Goal: Task Accomplishment & Management: Use online tool/utility

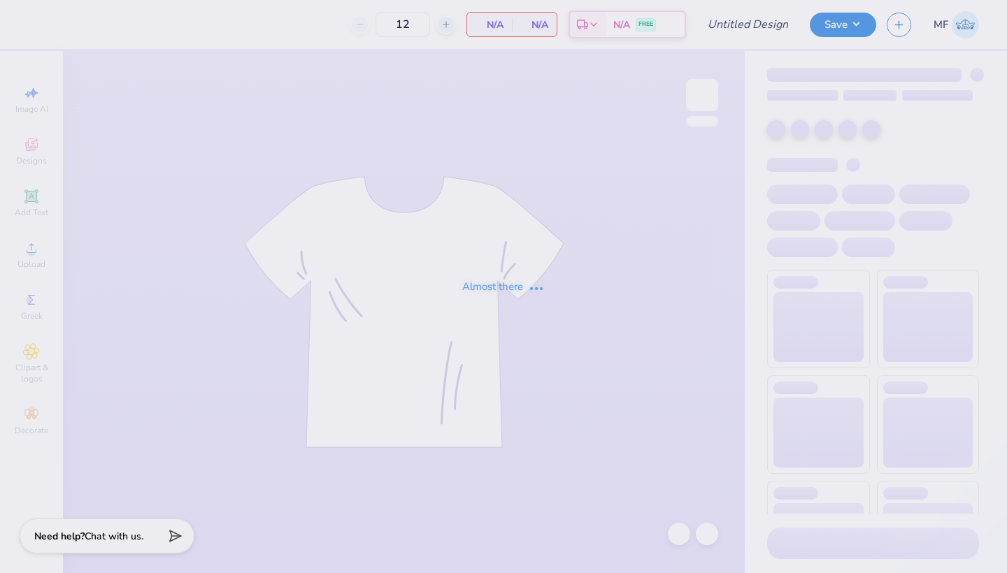
type input "80"
type input "Design 2"
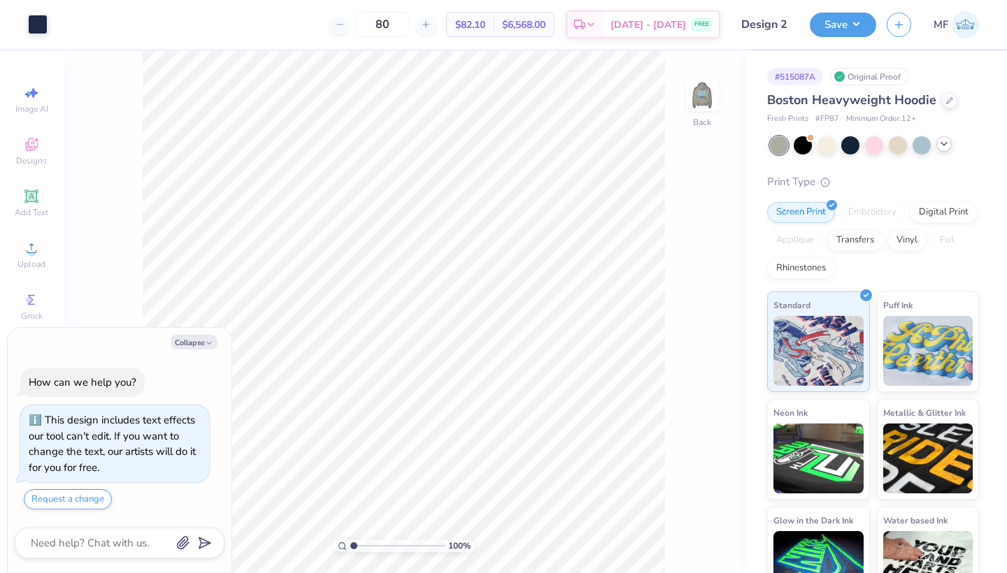
click at [948, 143] on icon at bounding box center [943, 143] width 11 height 11
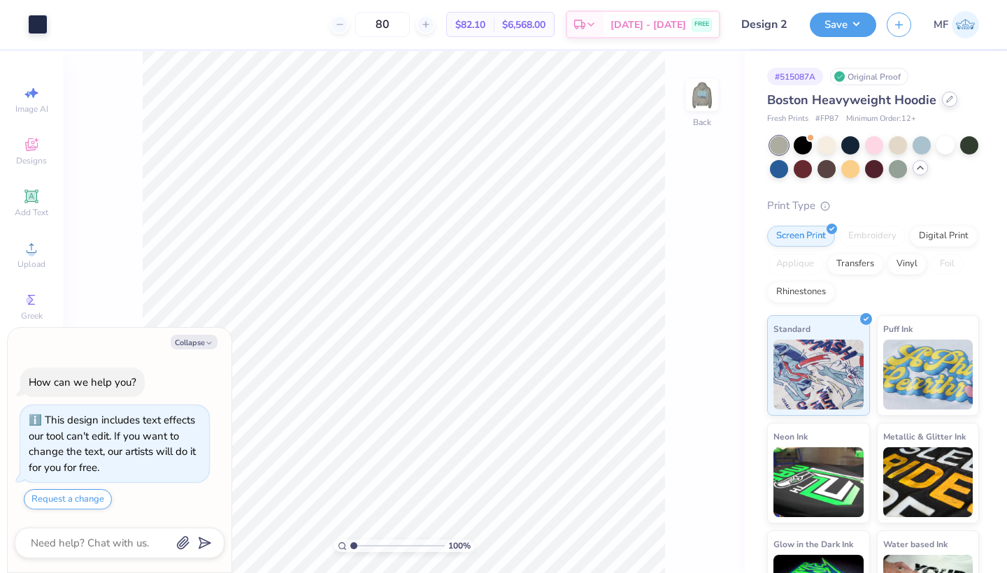
click at [947, 102] on icon at bounding box center [950, 100] width 6 height 6
type textarea "x"
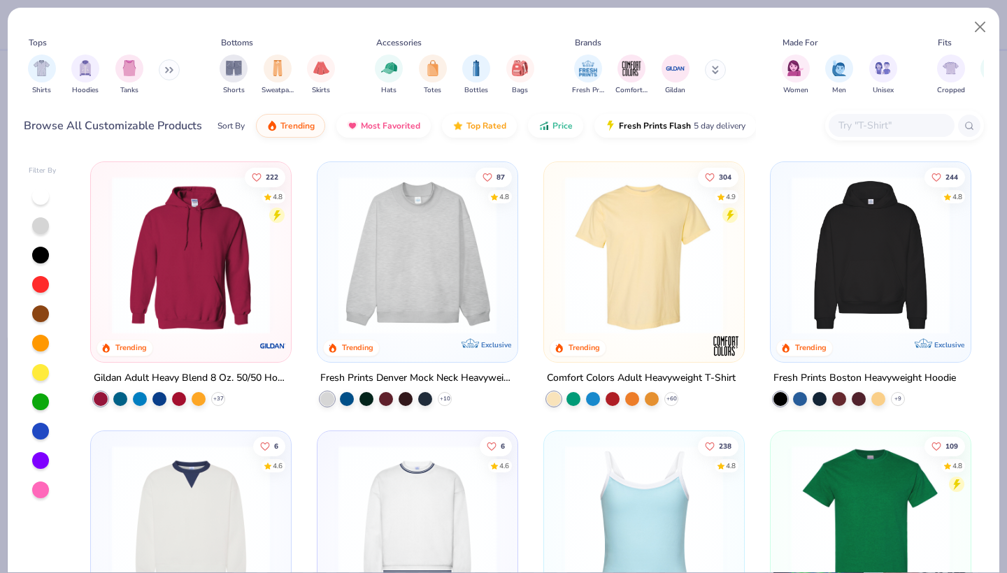
click at [869, 116] on div at bounding box center [892, 125] width 126 height 23
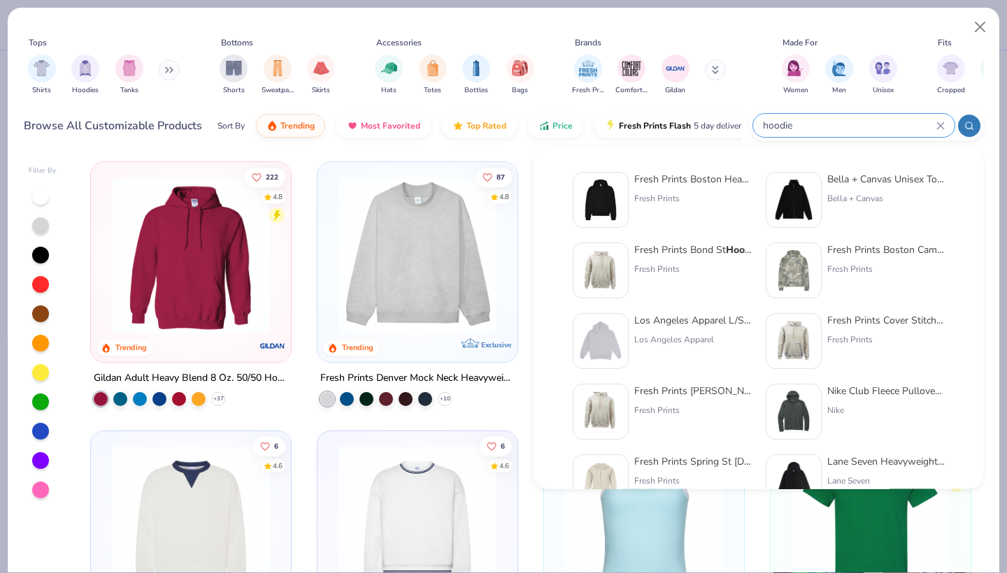
type input "hoodie"
click at [612, 330] on img at bounding box center [600, 341] width 43 height 43
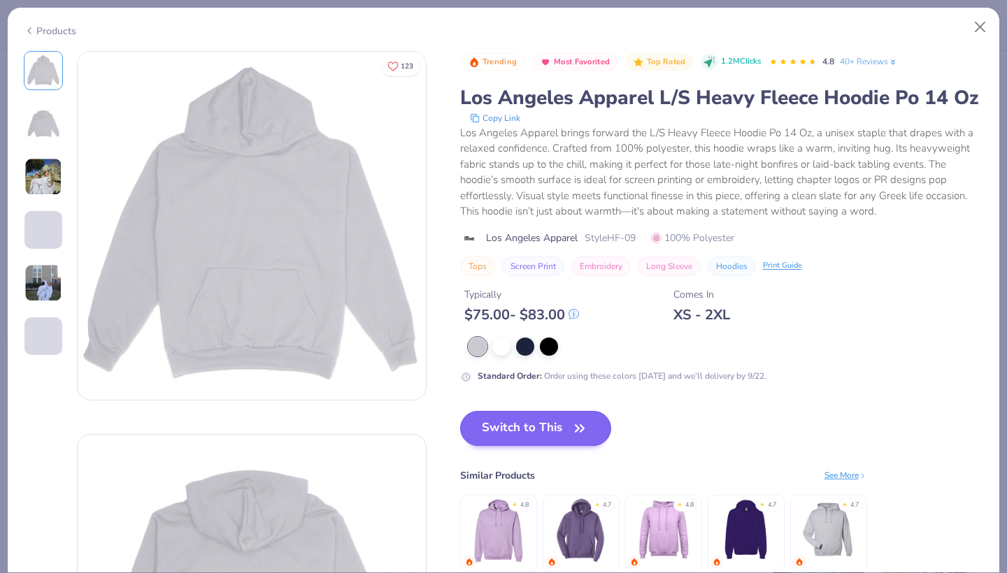
click at [538, 422] on button "Switch to This" at bounding box center [536, 428] width 152 height 35
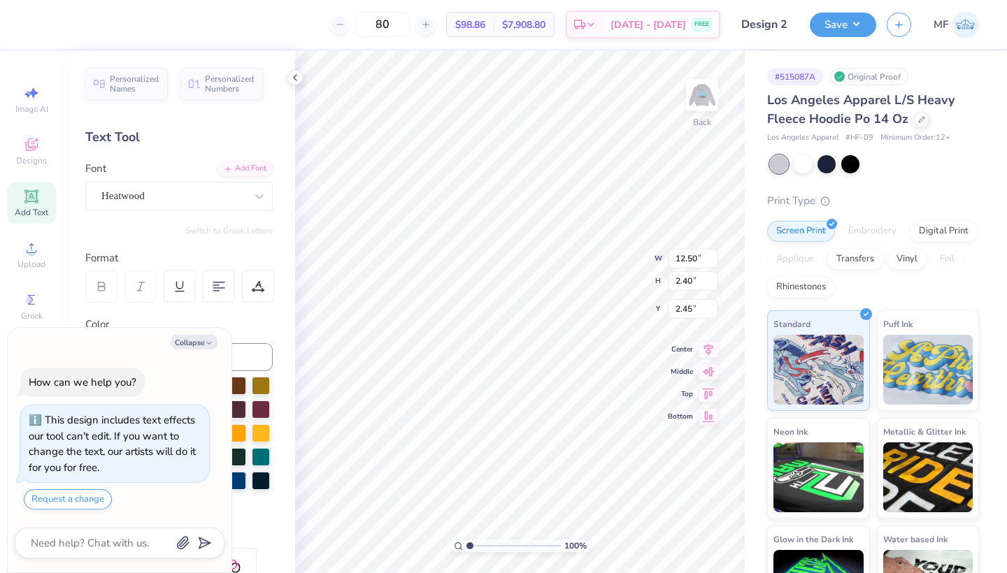
type textarea "x"
type input "4.98"
click at [704, 106] on img at bounding box center [702, 95] width 56 height 56
click at [59, 24] on div at bounding box center [63, 23] width 20 height 20
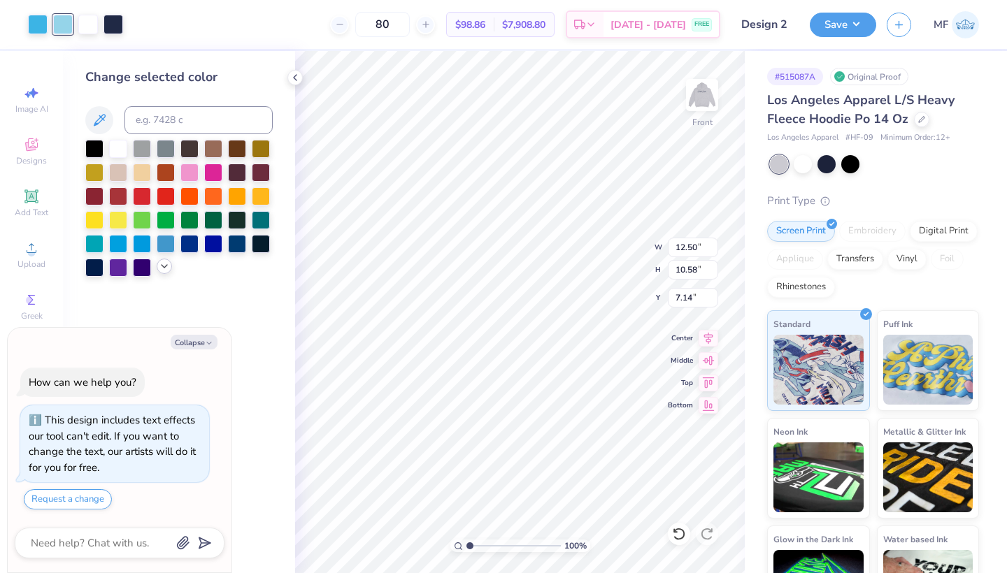
click at [159, 270] on icon at bounding box center [164, 266] width 11 height 11
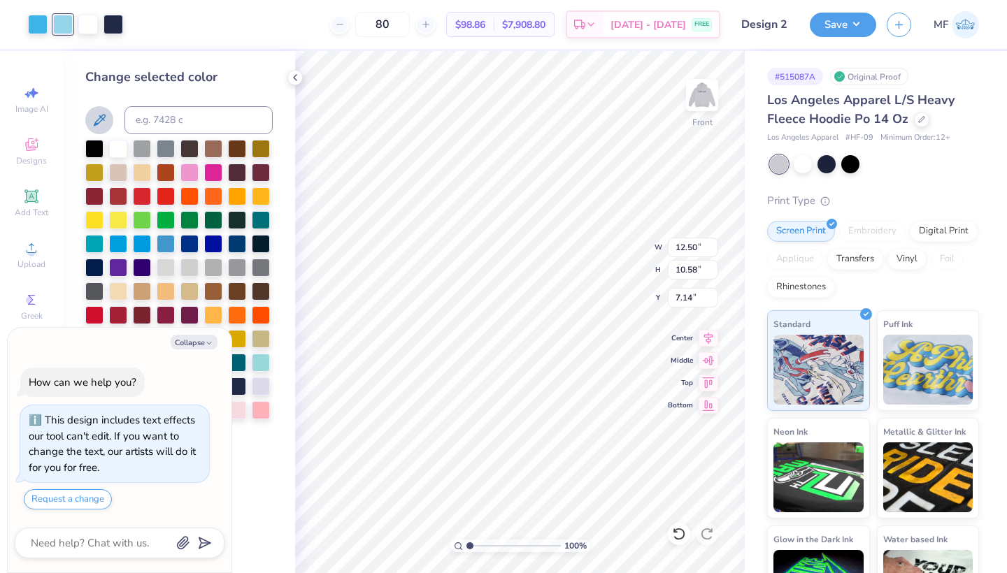
click at [105, 117] on icon at bounding box center [100, 120] width 12 height 12
click at [44, 28] on div at bounding box center [38, 23] width 20 height 20
click at [202, 343] on button "Collapse" at bounding box center [194, 342] width 47 height 15
type textarea "x"
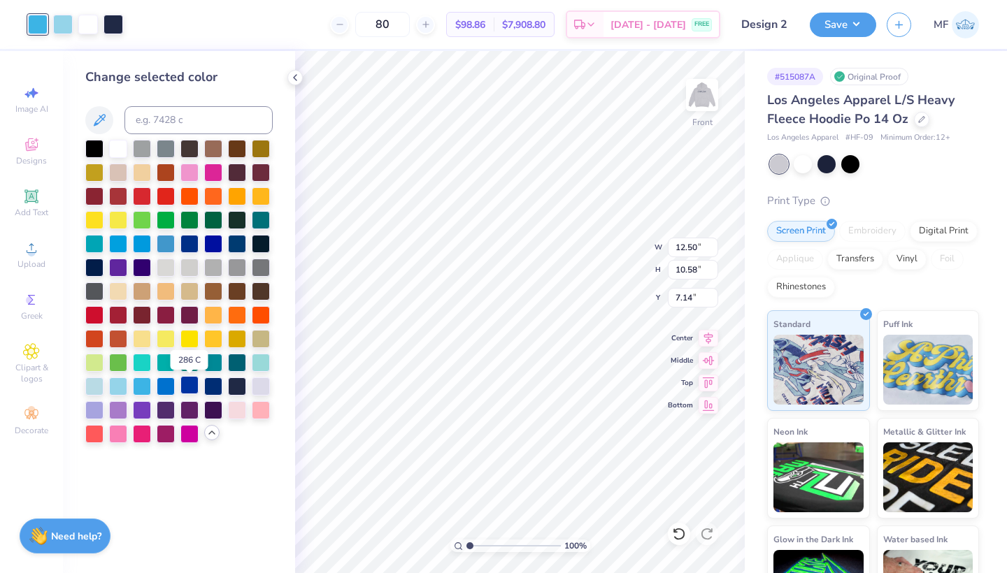
click at [195, 385] on div at bounding box center [189, 385] width 18 height 18
click at [213, 385] on div at bounding box center [213, 385] width 18 height 18
click at [219, 389] on div at bounding box center [213, 385] width 18 height 18
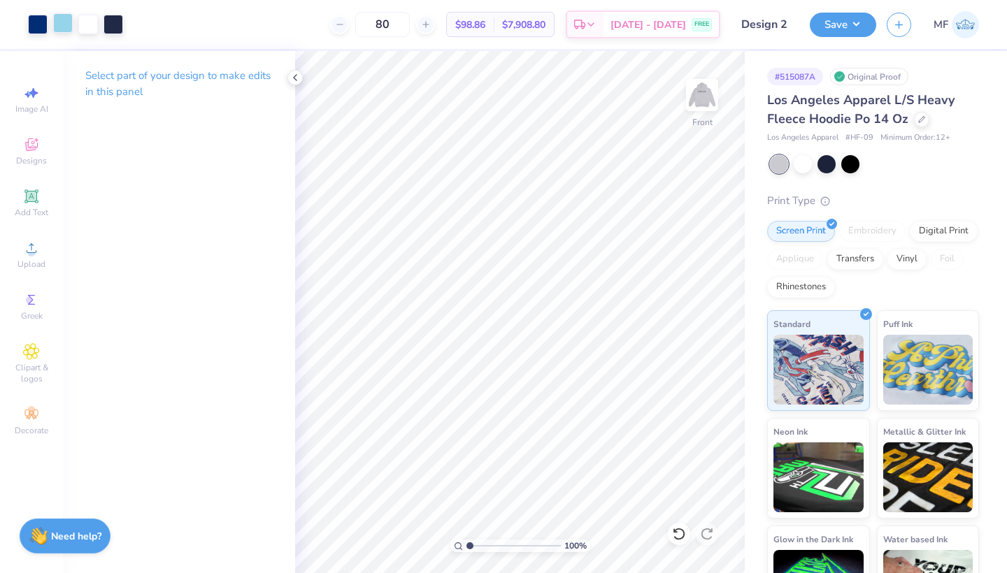
click at [60, 27] on div at bounding box center [63, 23] width 20 height 20
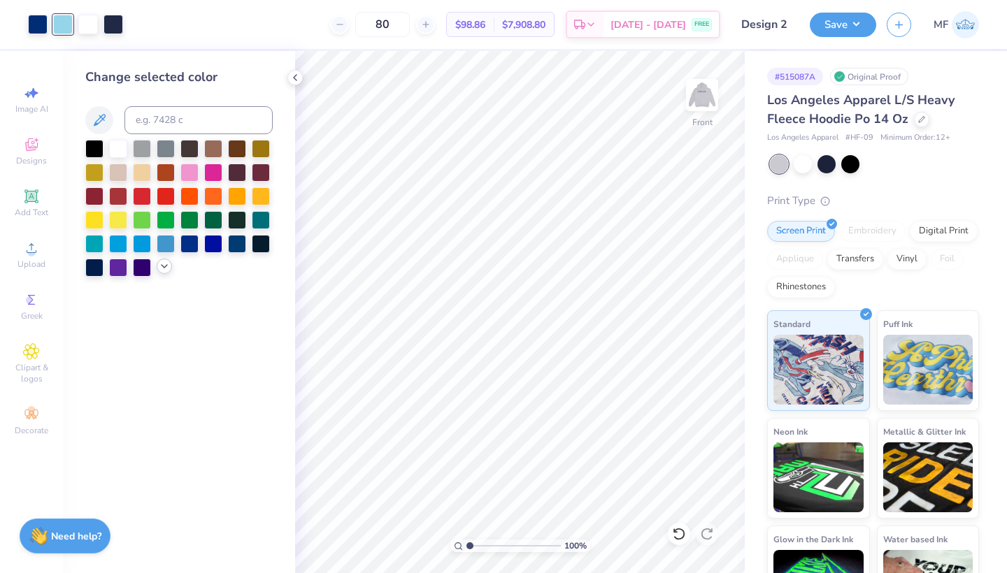
click at [167, 267] on polyline at bounding box center [165, 266] width 6 height 3
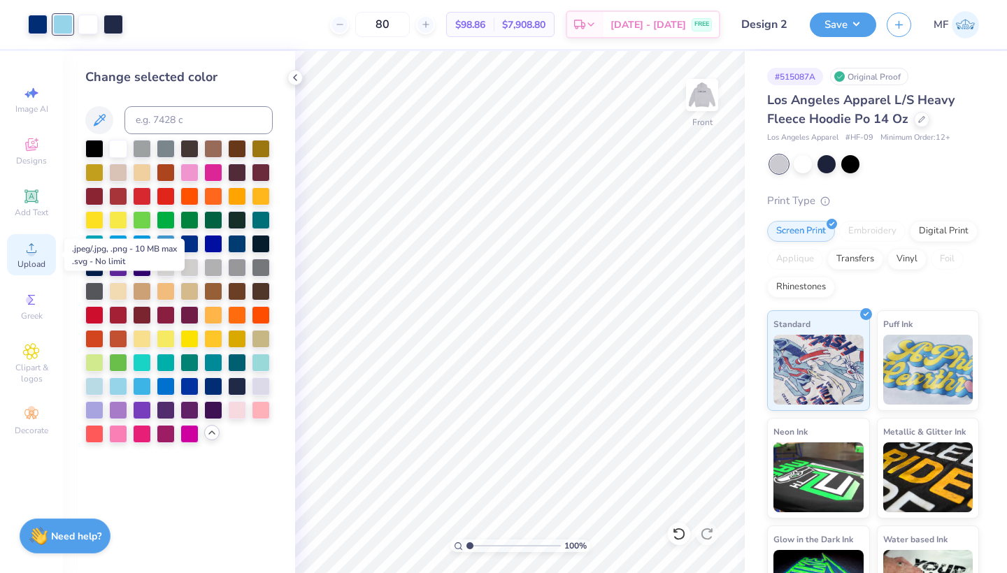
click at [34, 248] on icon at bounding box center [31, 248] width 17 height 17
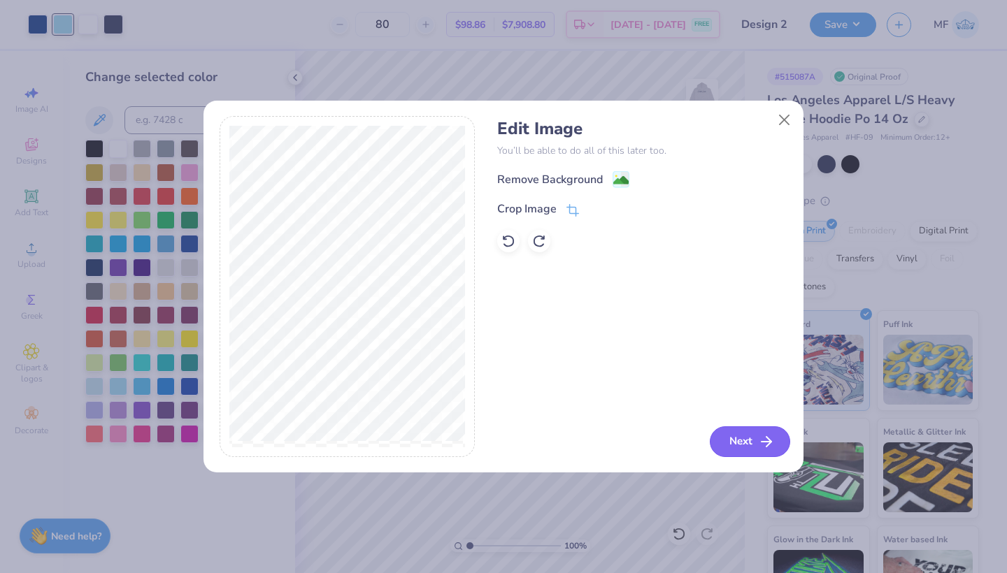
click at [762, 445] on icon "button" at bounding box center [766, 442] width 17 height 17
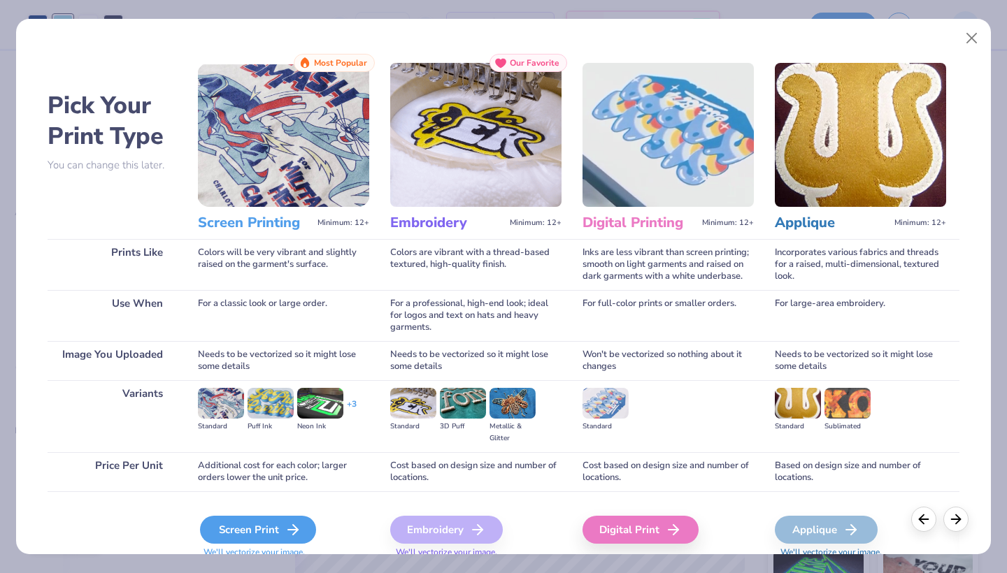
click at [283, 531] on div "Screen Print" at bounding box center [258, 530] width 116 height 28
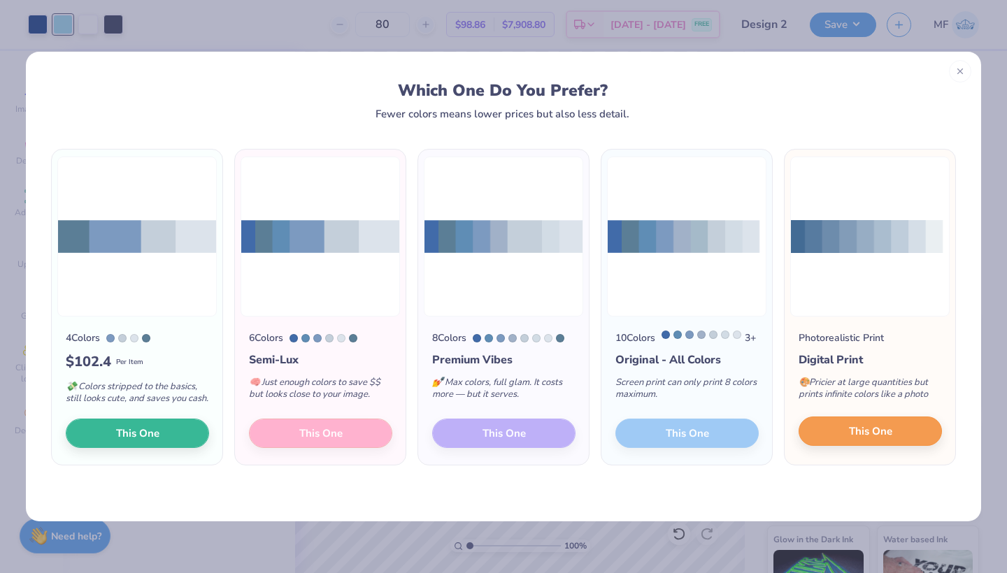
click at [830, 441] on button "This One" at bounding box center [870, 431] width 143 height 29
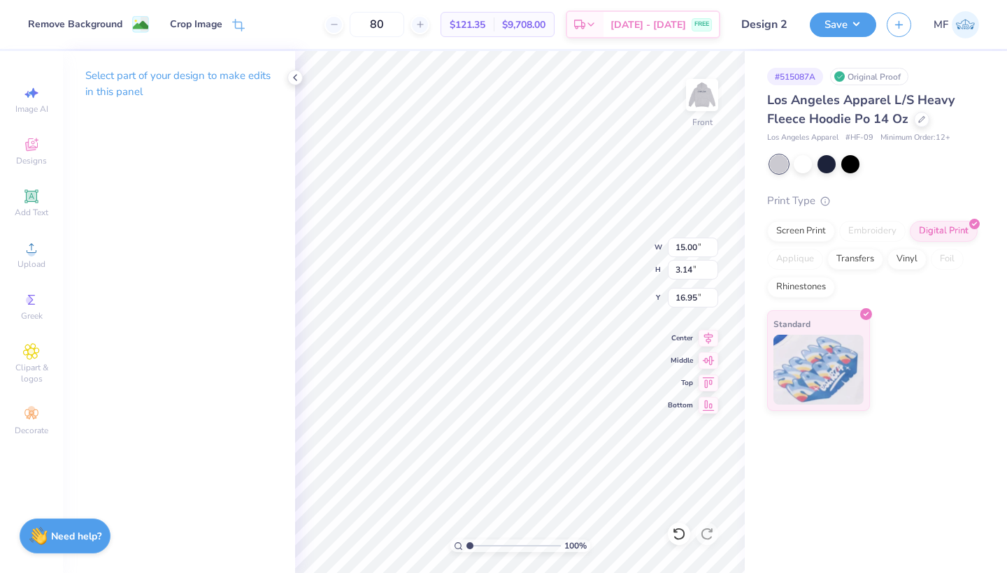
type input "18.41"
click at [62, 21] on div at bounding box center [63, 23] width 20 height 20
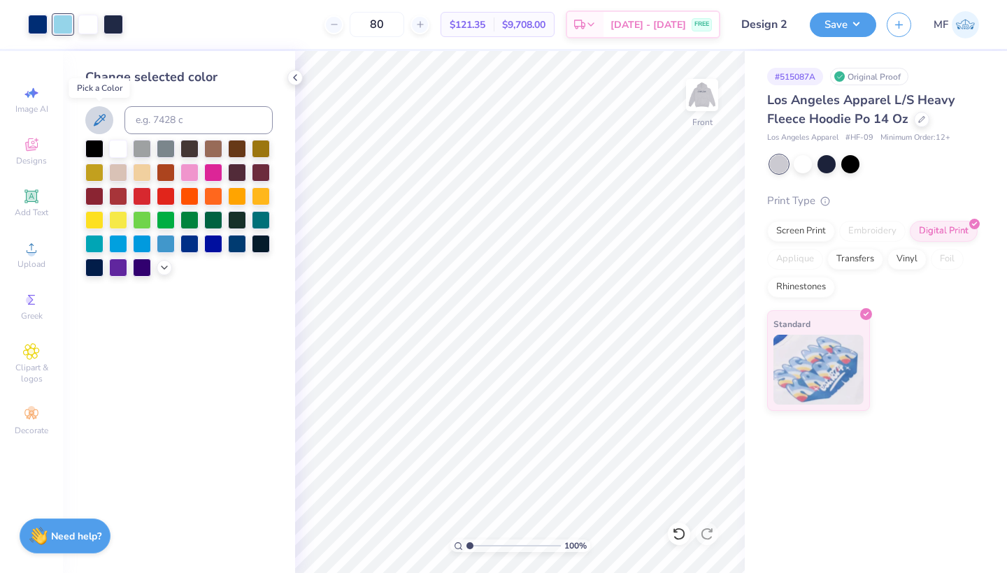
click at [95, 117] on icon at bounding box center [99, 120] width 17 height 17
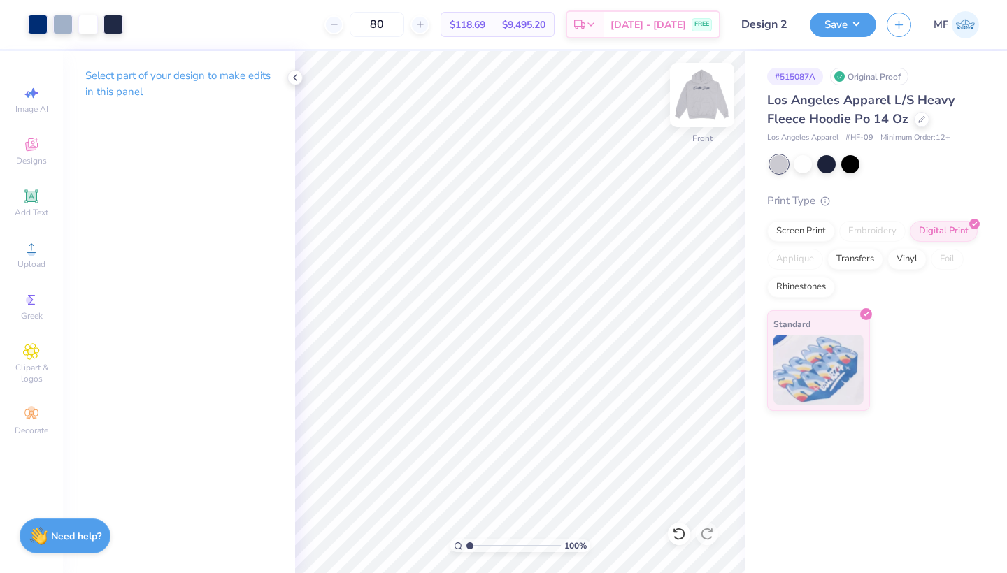
click at [701, 75] on img at bounding box center [702, 95] width 56 height 56
click at [842, 26] on button "Save" at bounding box center [843, 22] width 66 height 24
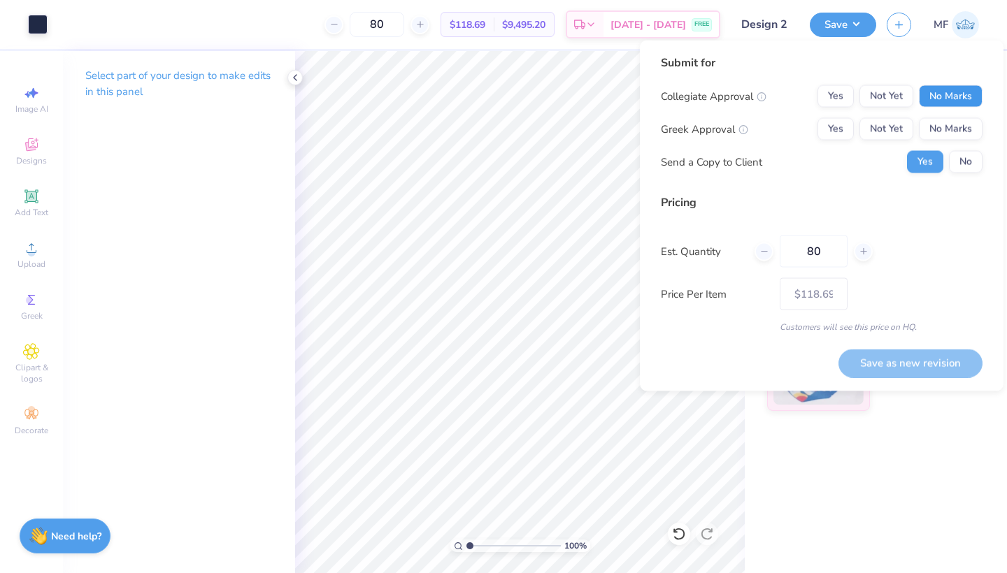
click at [948, 103] on button "No Marks" at bounding box center [951, 96] width 64 height 22
click at [827, 136] on button "Yes" at bounding box center [835, 129] width 36 height 22
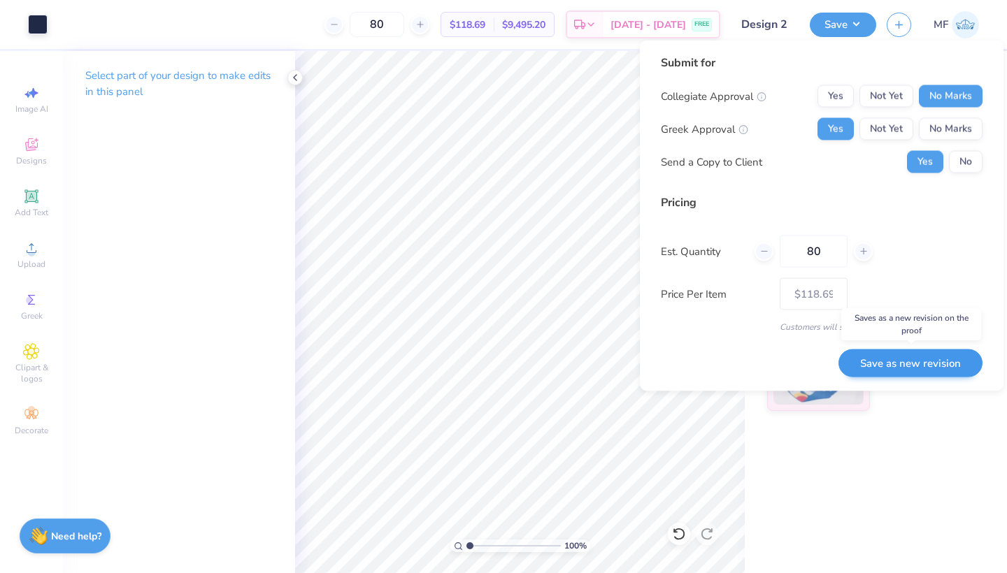
click at [953, 359] on button "Save as new revision" at bounding box center [910, 363] width 144 height 29
type input "$118.69"
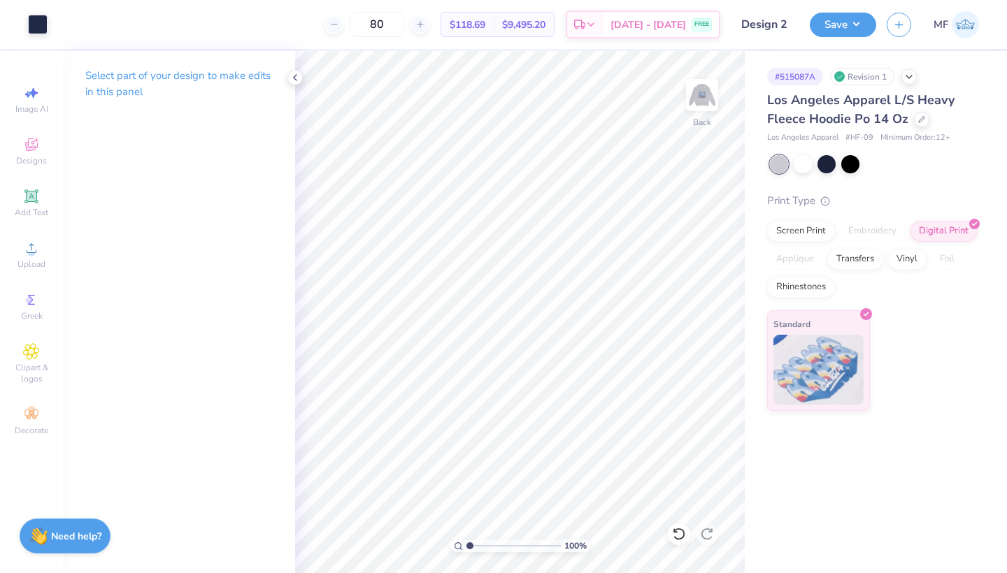
click at [930, 121] on div "Los Angeles Apparel L/S Heavy Fleece Hoodie Po 14 Oz" at bounding box center [873, 110] width 212 height 38
click at [925, 121] on div at bounding box center [921, 117] width 15 height 15
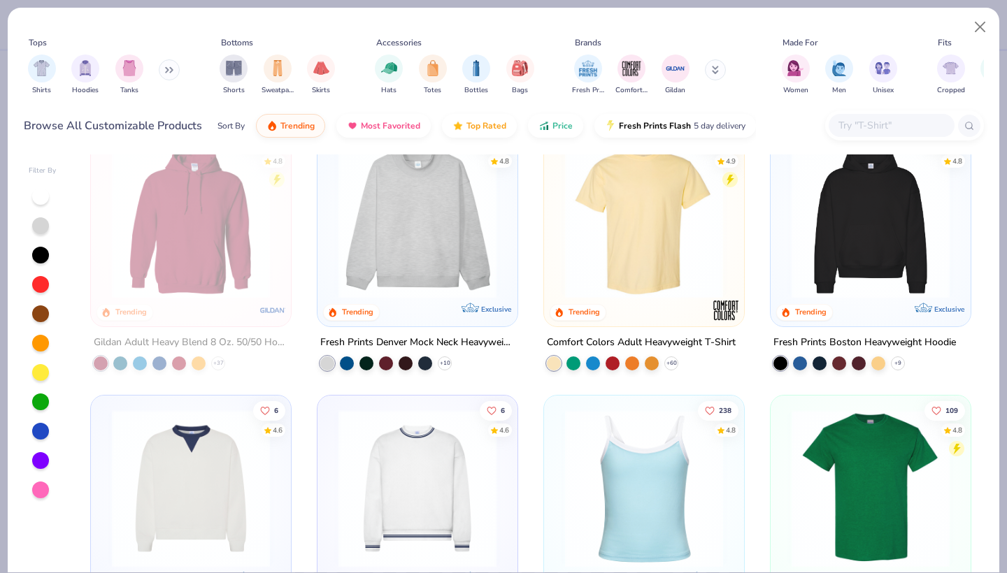
scroll to position [39, 0]
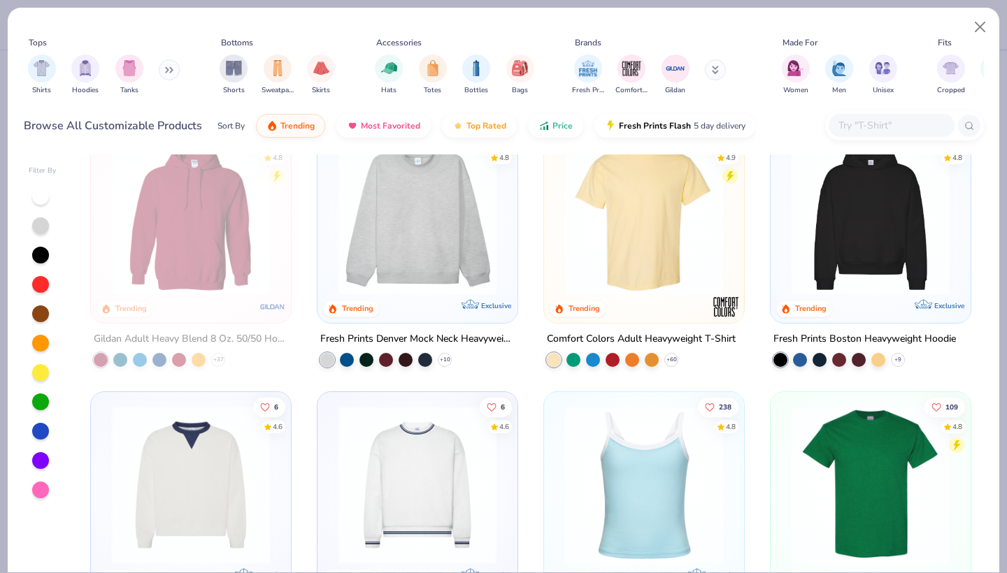
click at [836, 259] on img at bounding box center [871, 216] width 172 height 158
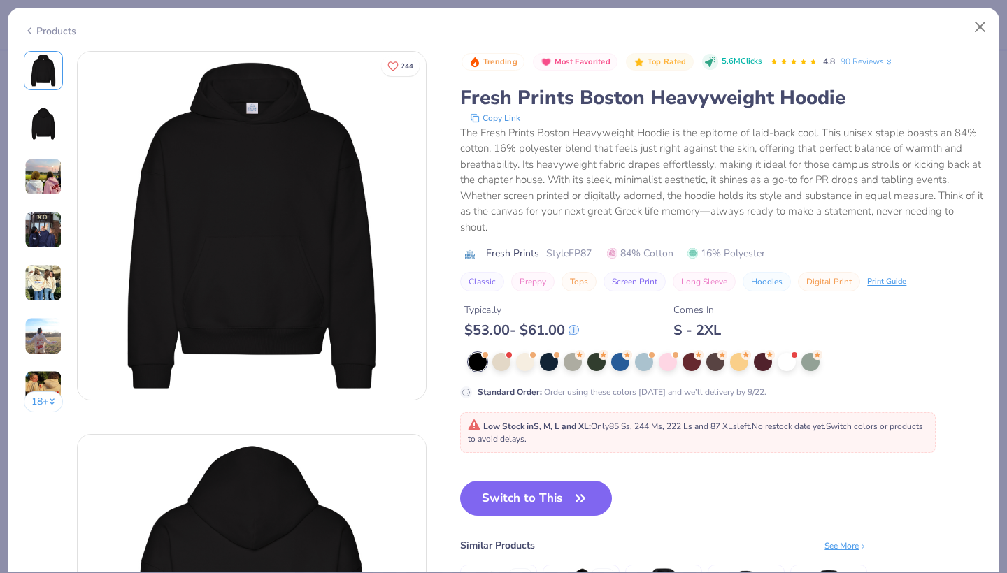
click at [51, 29] on div "Products" at bounding box center [50, 31] width 52 height 15
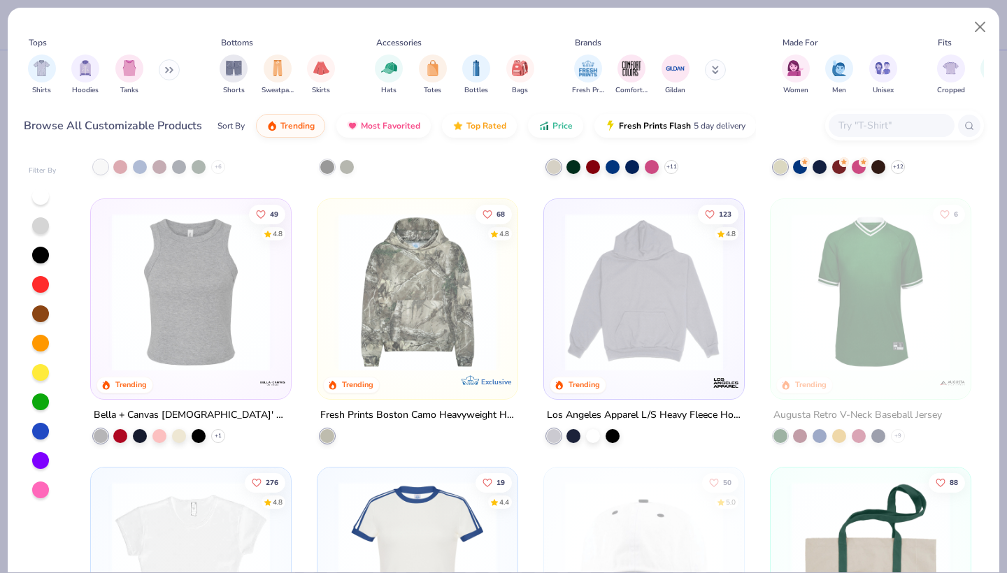
scroll to position [1578, 0]
click at [980, 27] on button "Close" at bounding box center [980, 27] width 27 height 27
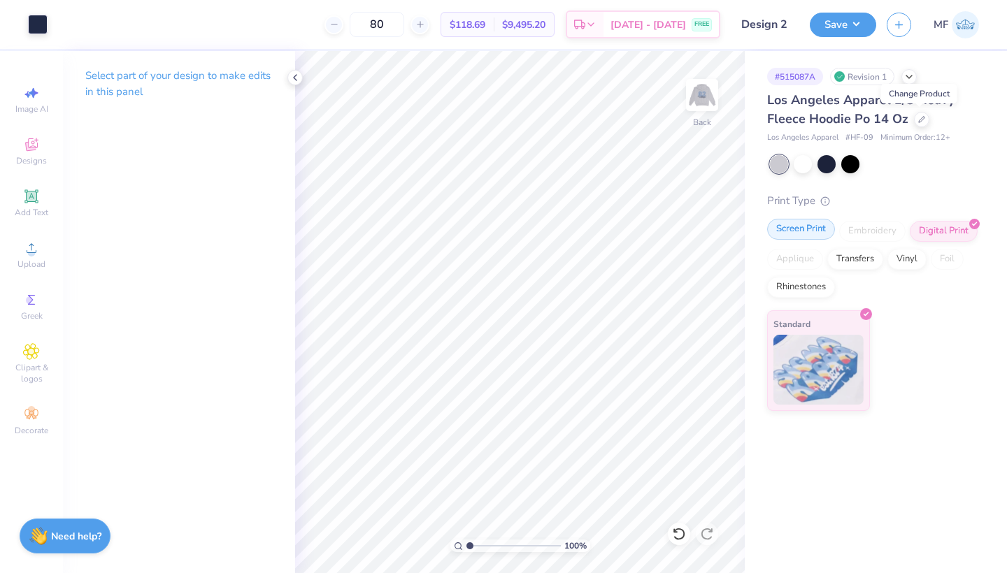
click at [815, 223] on div "Screen Print" at bounding box center [801, 229] width 68 height 21
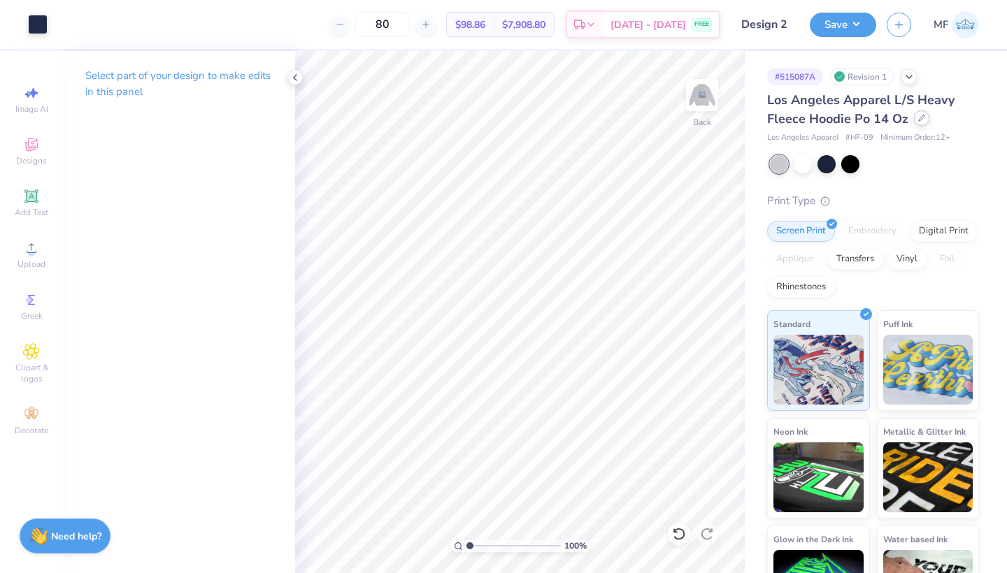
click at [919, 120] on icon at bounding box center [922, 118] width 6 height 6
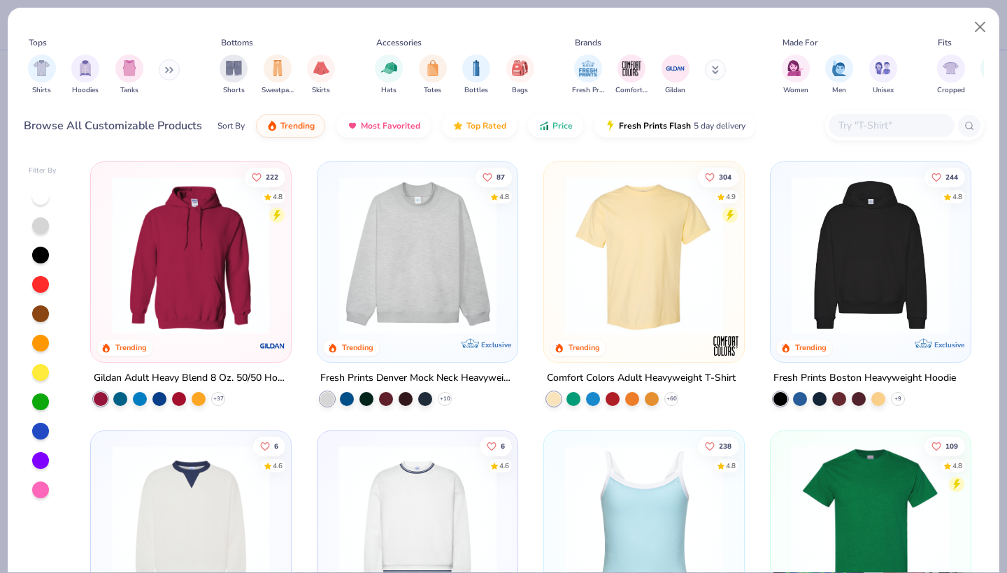
click at [932, 128] on input "text" at bounding box center [891, 125] width 108 height 16
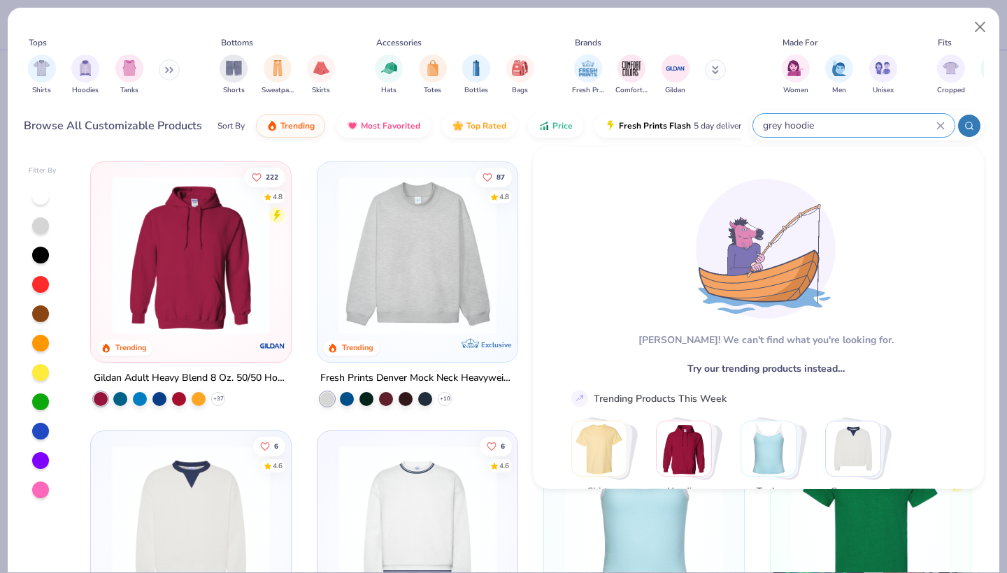
type input "grey hoodie"
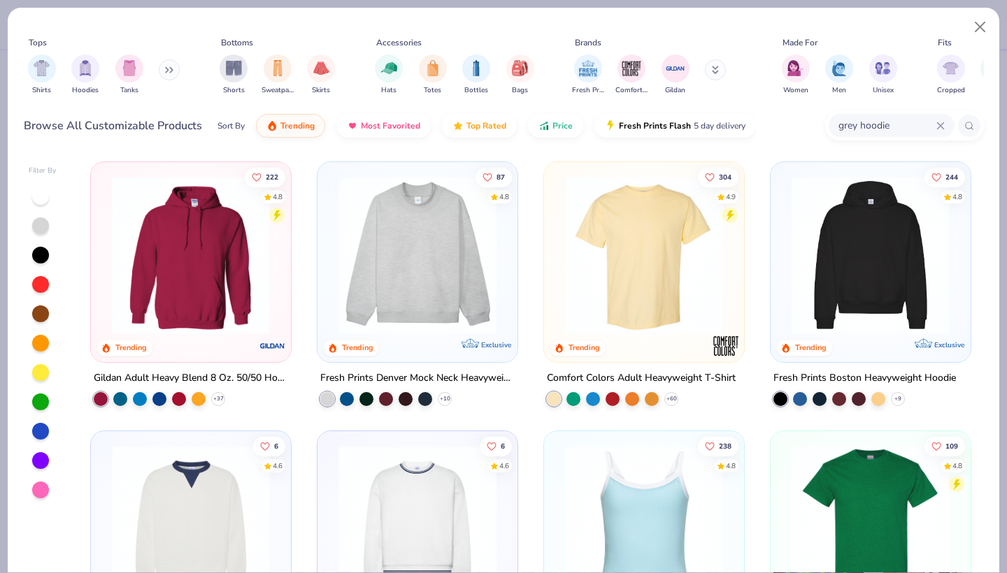
click at [427, 243] on img at bounding box center [417, 255] width 172 height 158
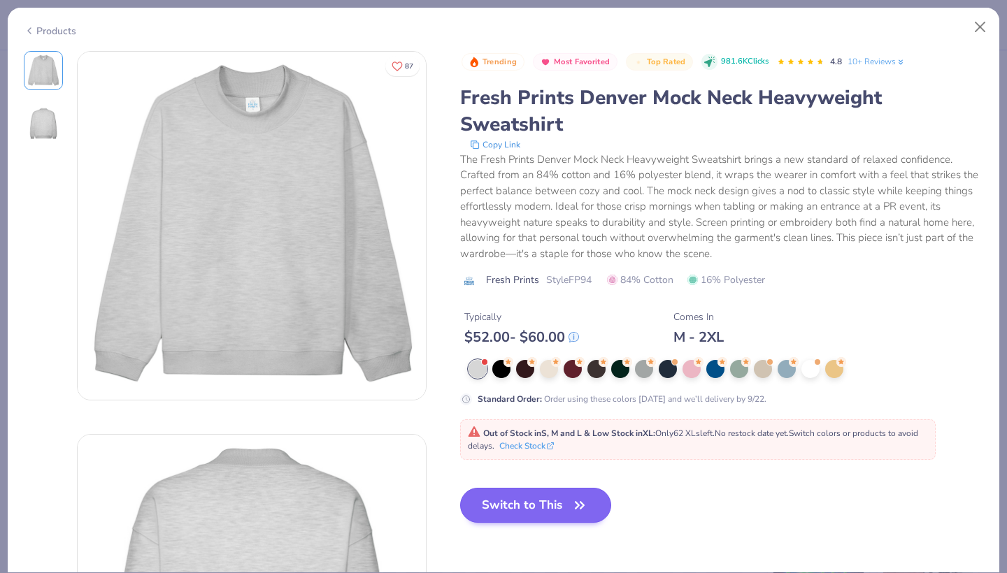
click at [497, 506] on button "Switch to This" at bounding box center [536, 505] width 152 height 35
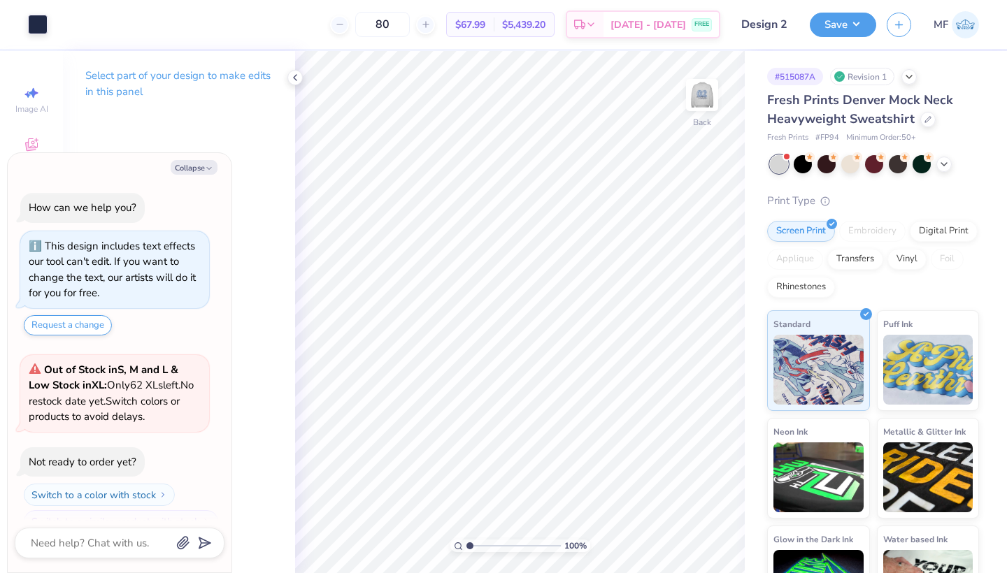
scroll to position [20, 0]
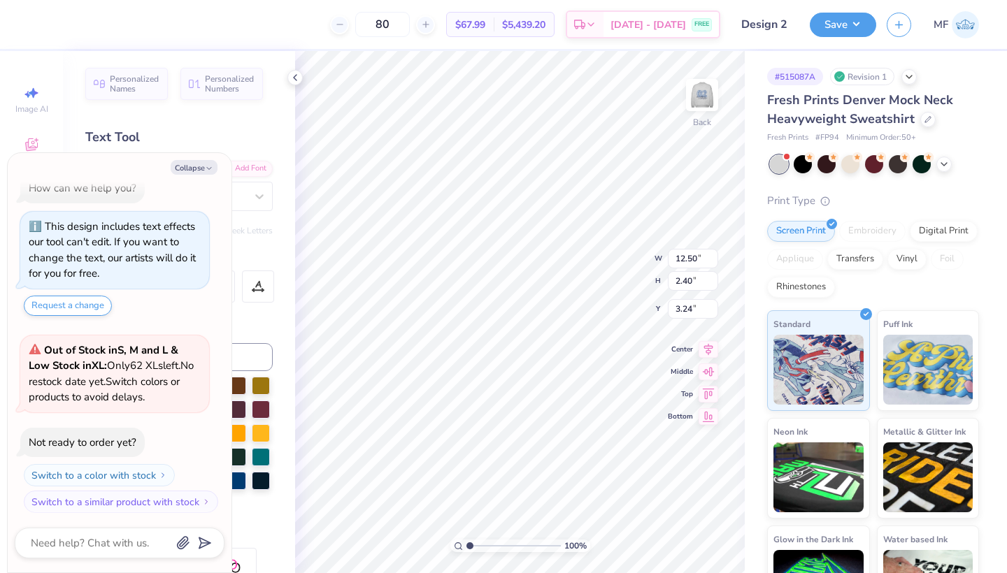
type textarea "x"
type input "3.00"
click at [708, 93] on img at bounding box center [702, 95] width 56 height 56
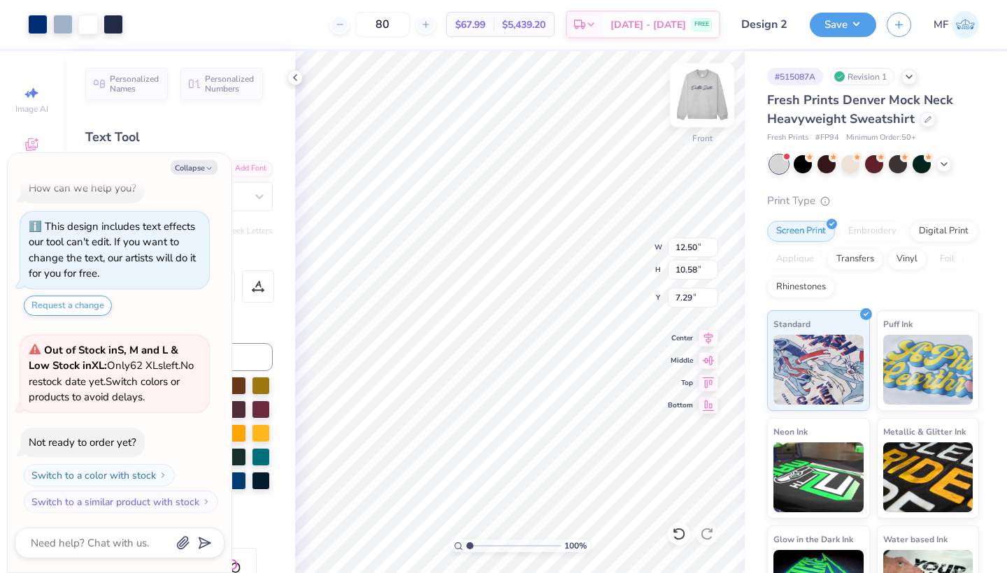
type textarea "x"
type input "4.44"
click at [853, 26] on button "Save" at bounding box center [843, 22] width 66 height 24
type textarea "x"
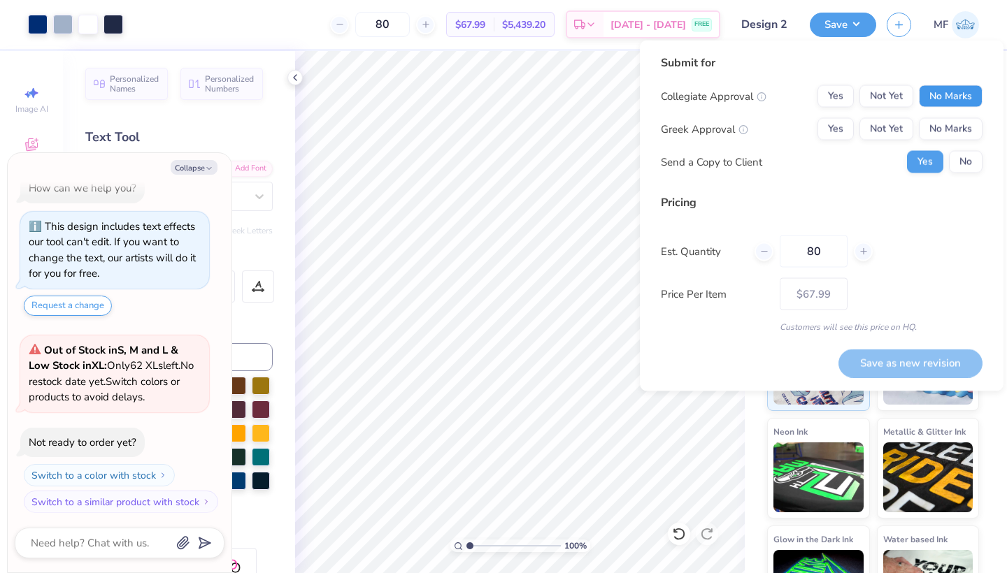
click at [941, 90] on button "No Marks" at bounding box center [951, 96] width 64 height 22
click at [835, 127] on button "Yes" at bounding box center [835, 129] width 36 height 22
click at [888, 358] on button "Save as new revision" at bounding box center [910, 363] width 144 height 29
type input "$67.99"
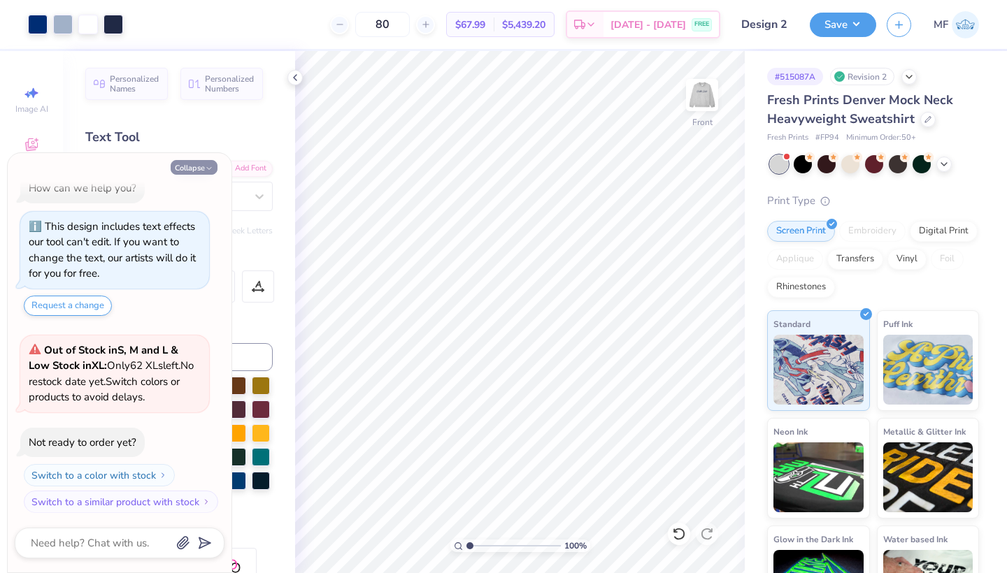
click at [193, 166] on button "Collapse" at bounding box center [194, 167] width 47 height 15
type textarea "x"
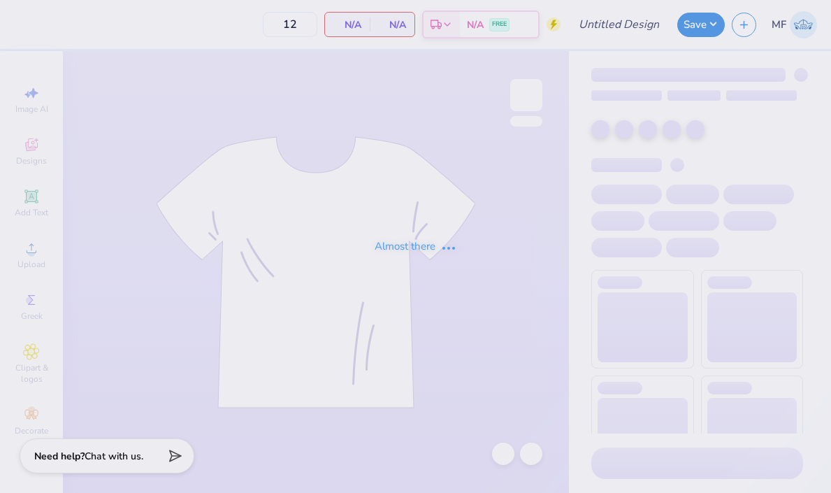
type input "Formal Idea 2"
type input "50"
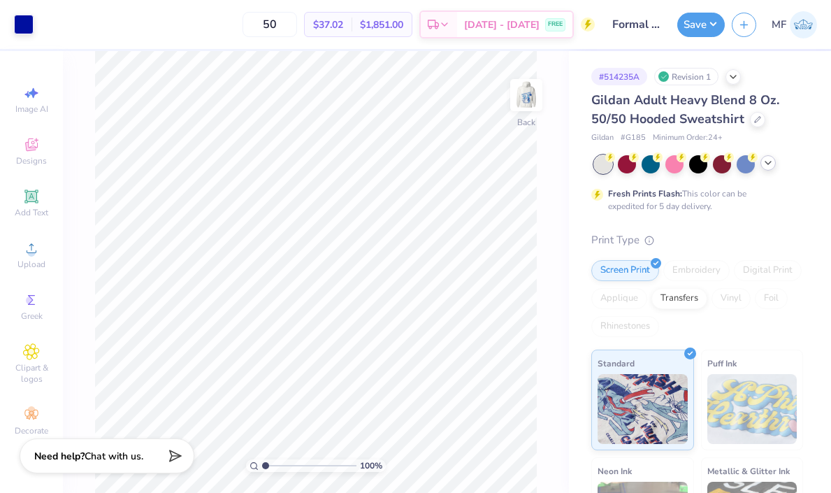
click at [767, 163] on icon at bounding box center [768, 162] width 11 height 11
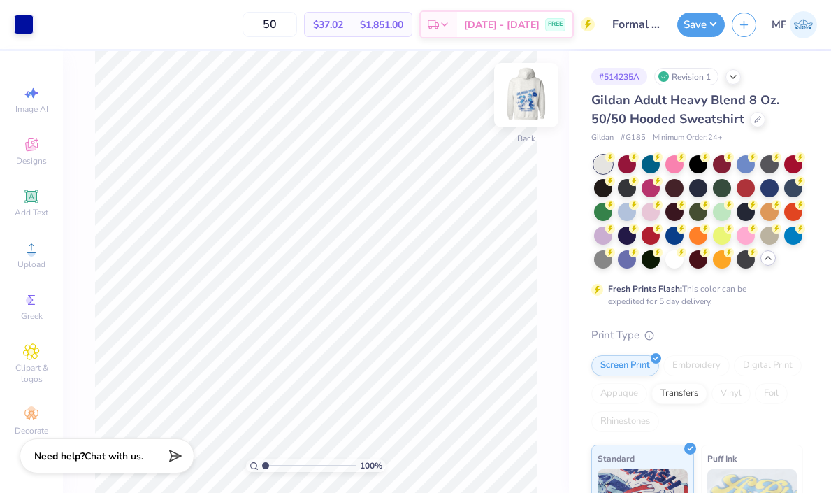
click at [531, 87] on img at bounding box center [527, 95] width 56 height 56
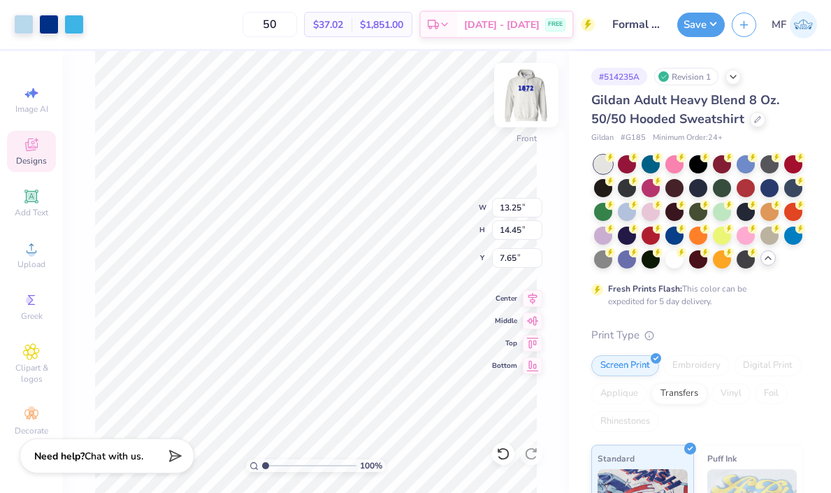
type input "6.00"
click at [524, 101] on img at bounding box center [527, 95] width 56 height 56
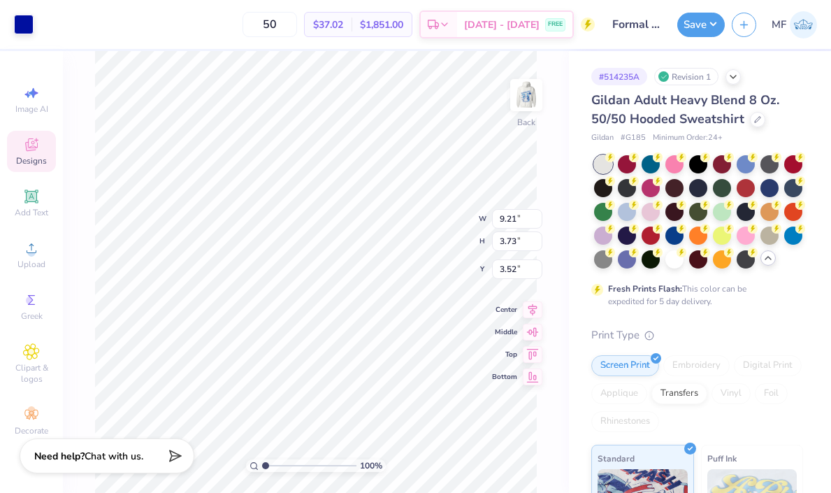
type input "3.00"
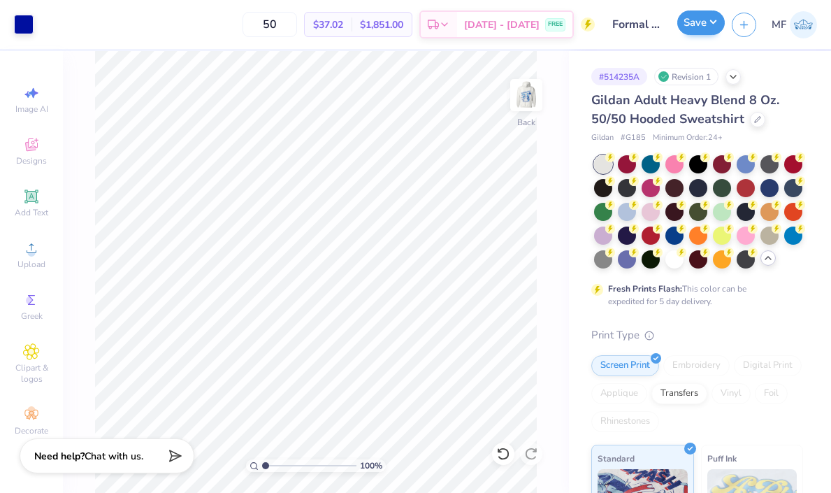
click at [699, 26] on button "Save" at bounding box center [702, 22] width 48 height 24
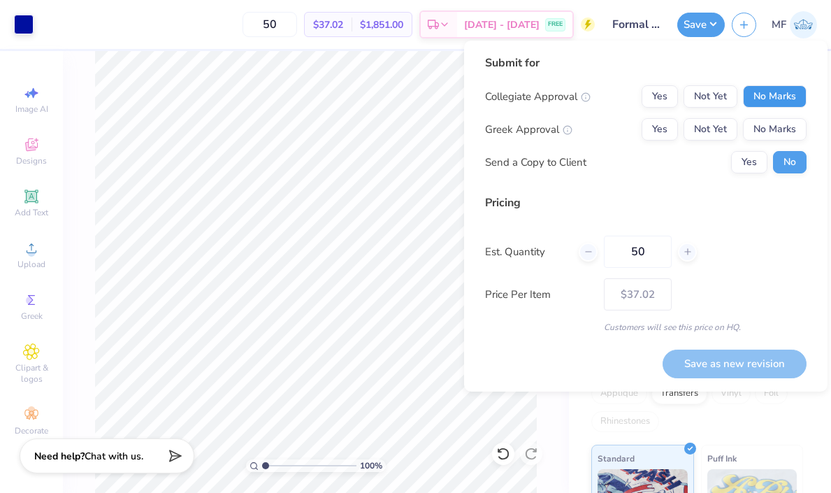
click at [797, 102] on button "No Marks" at bounding box center [775, 96] width 64 height 22
click at [667, 123] on button "Yes" at bounding box center [660, 129] width 36 height 22
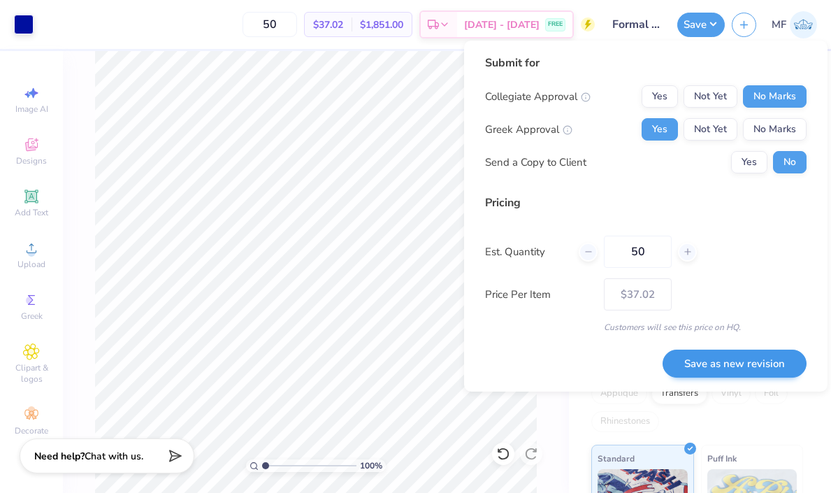
click at [755, 361] on button "Save as new revision" at bounding box center [735, 364] width 144 height 29
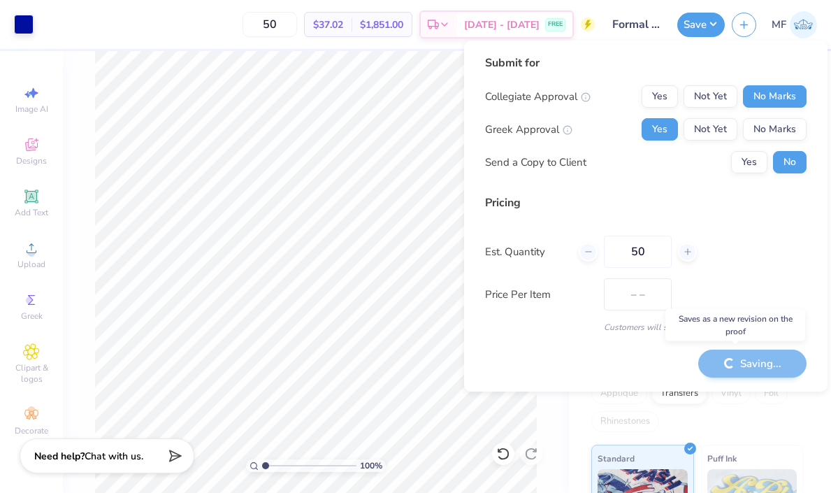
type input "$37.02"
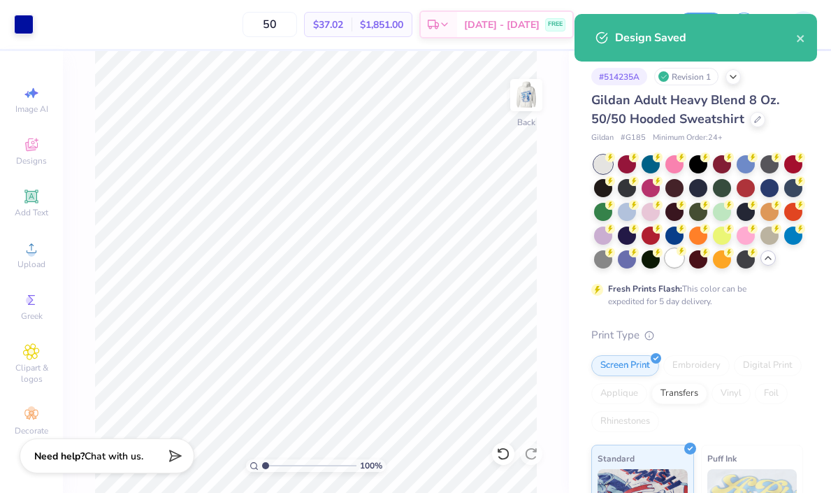
click at [678, 262] on div at bounding box center [675, 258] width 18 height 18
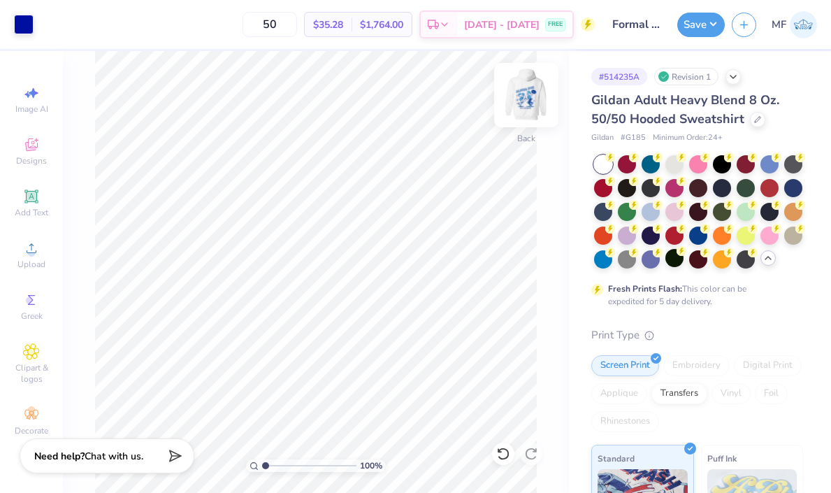
click at [527, 87] on img at bounding box center [527, 95] width 56 height 56
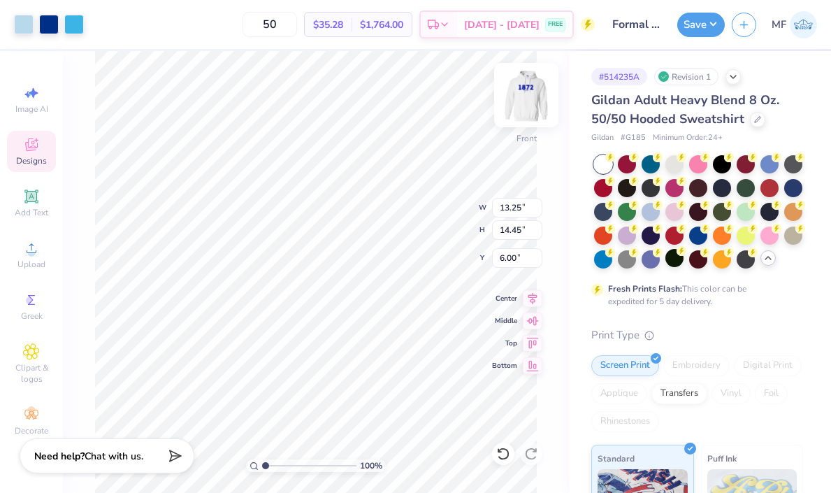
click at [515, 100] on img at bounding box center [527, 95] width 56 height 56
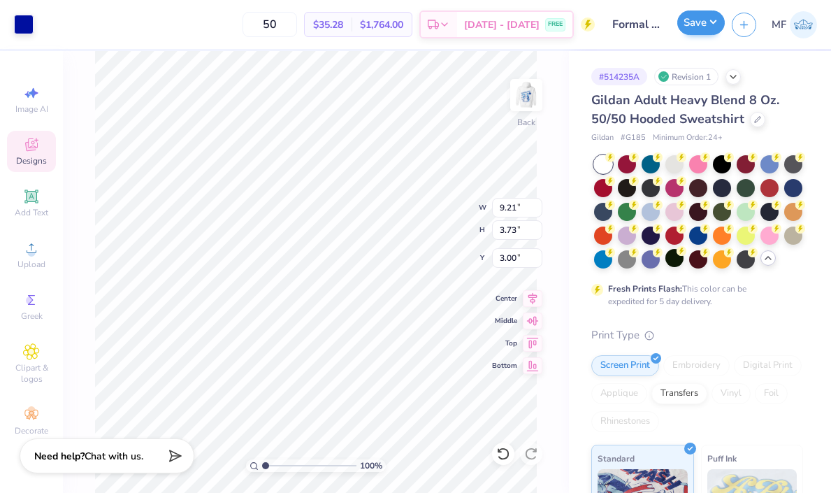
click at [699, 24] on button "Save" at bounding box center [702, 22] width 48 height 24
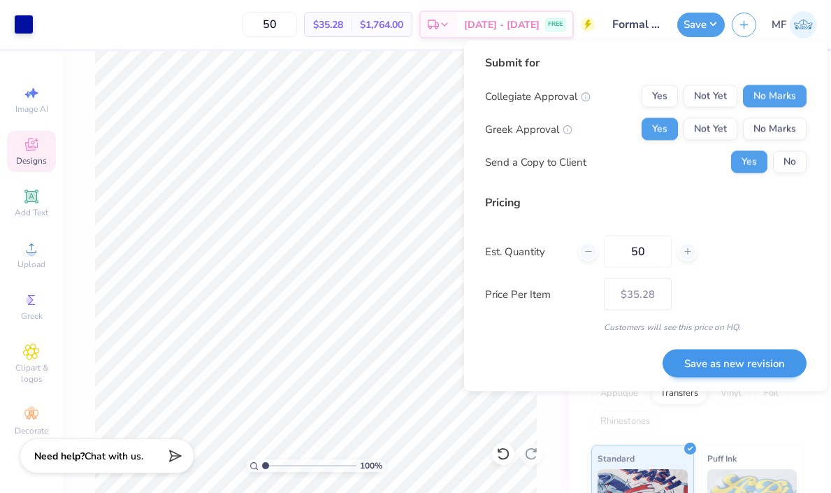
click at [690, 369] on button "Save as new revision" at bounding box center [735, 363] width 144 height 29
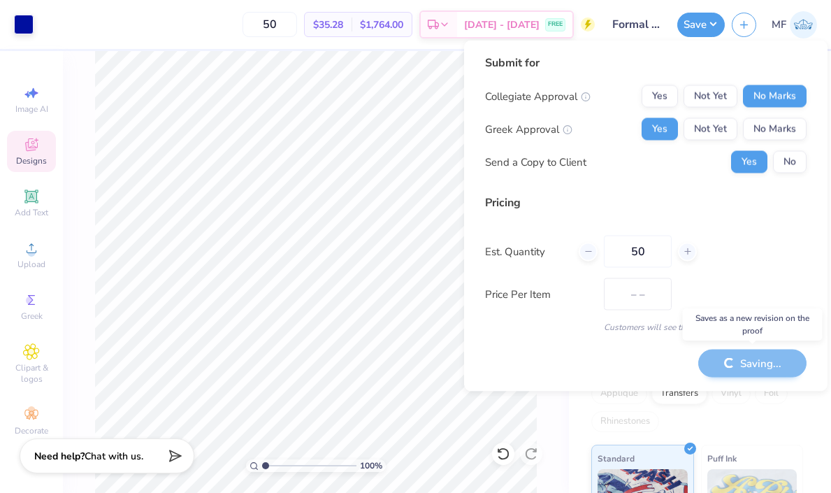
type input "$35.28"
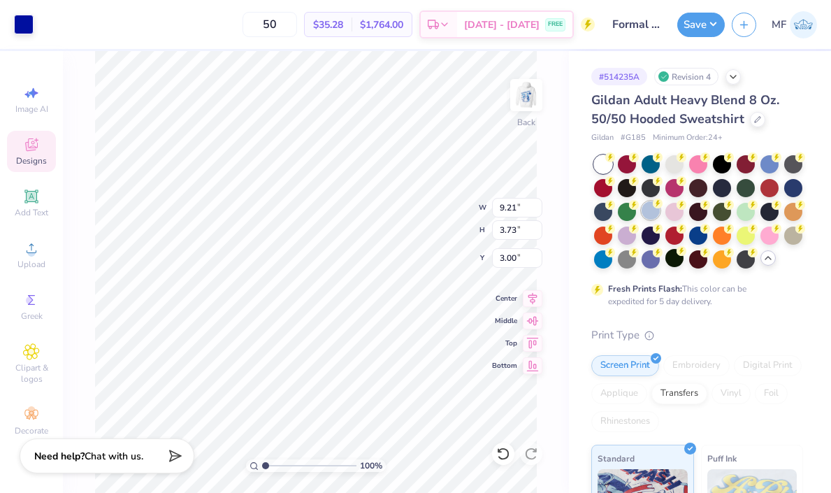
click at [653, 210] on div at bounding box center [651, 210] width 18 height 18
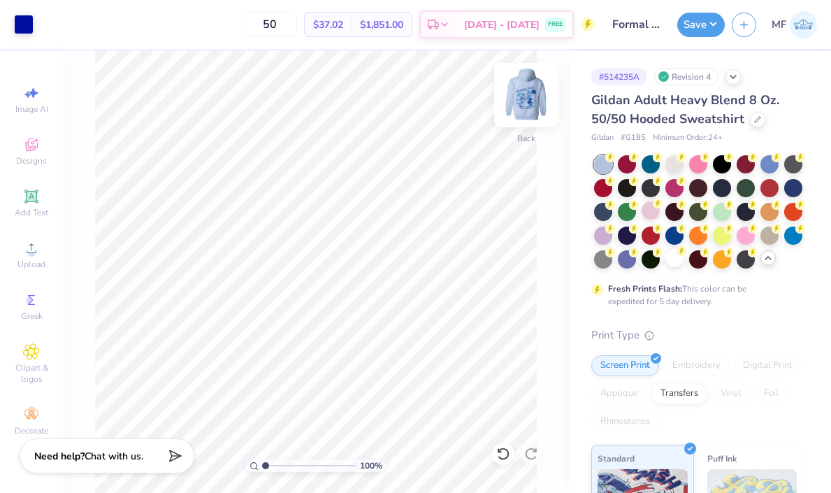
click at [524, 98] on img at bounding box center [527, 95] width 56 height 56
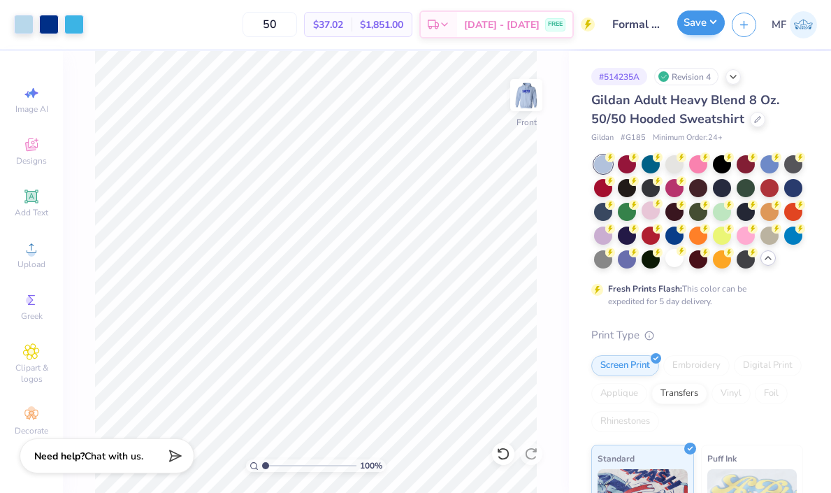
click at [717, 29] on button "Save" at bounding box center [702, 22] width 48 height 24
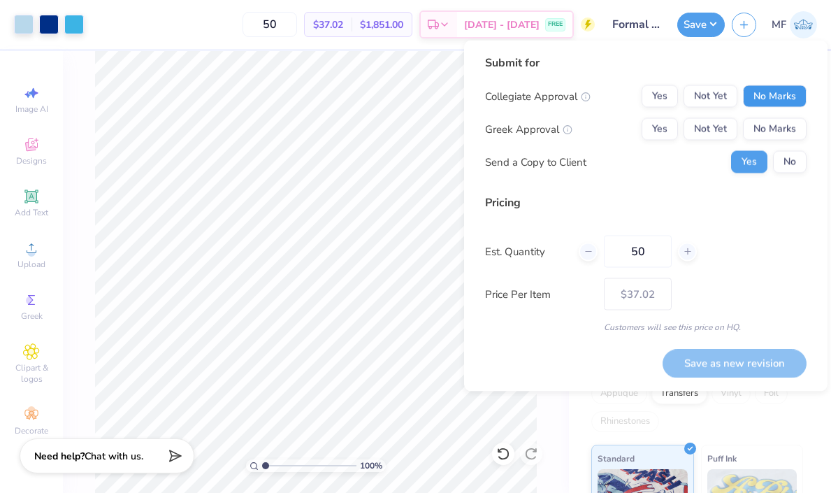
click at [773, 98] on button "No Marks" at bounding box center [775, 96] width 64 height 22
click at [671, 132] on button "Yes" at bounding box center [660, 129] width 36 height 22
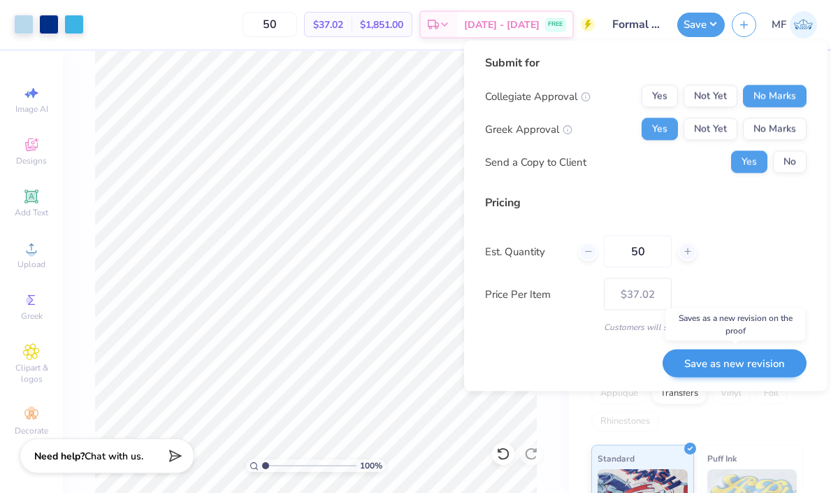
click at [721, 363] on button "Save as new revision" at bounding box center [735, 363] width 144 height 29
type input "$37.02"
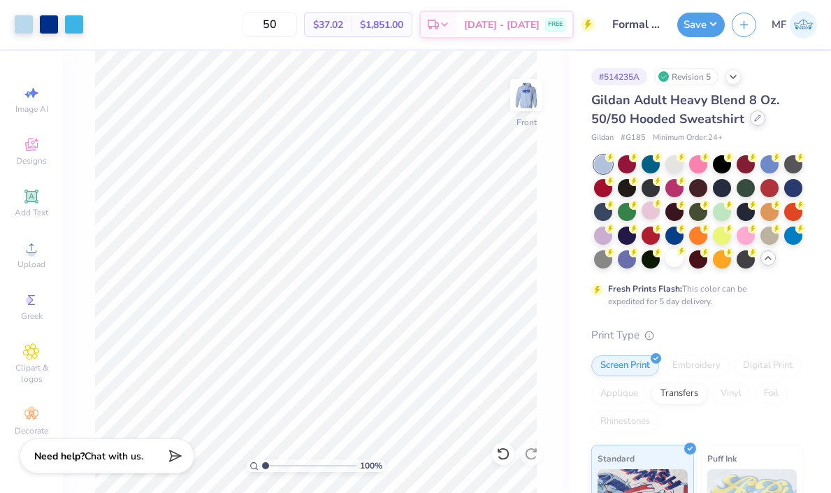
click at [755, 117] on icon at bounding box center [758, 118] width 7 height 7
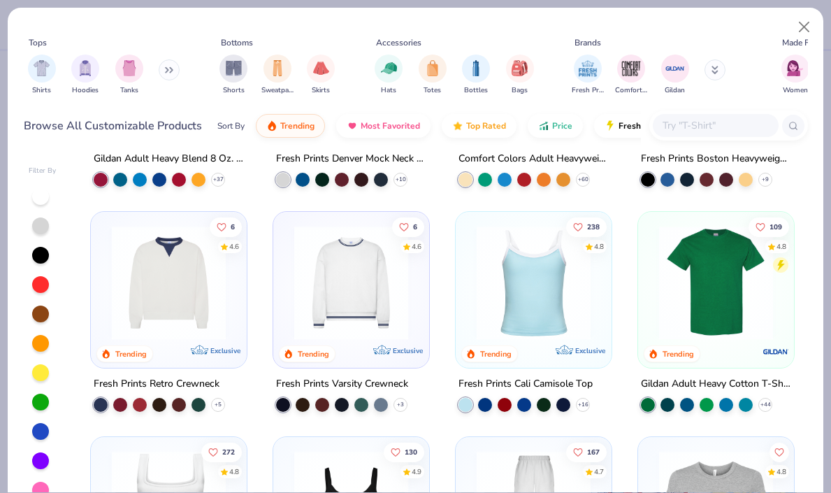
scroll to position [171, 0]
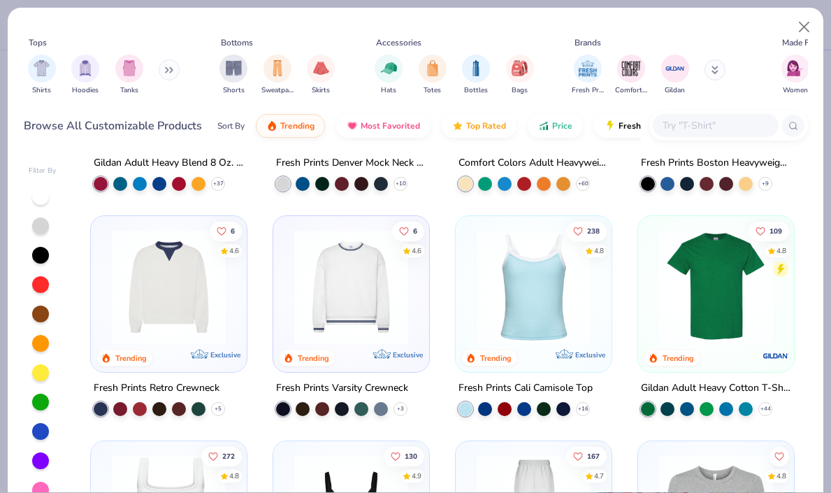
click at [699, 281] on img at bounding box center [716, 287] width 128 height 114
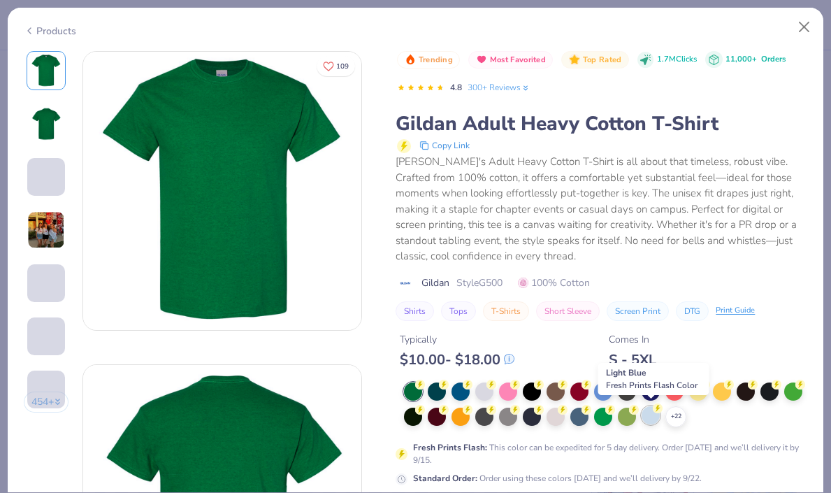
click at [652, 414] on div at bounding box center [651, 415] width 18 height 18
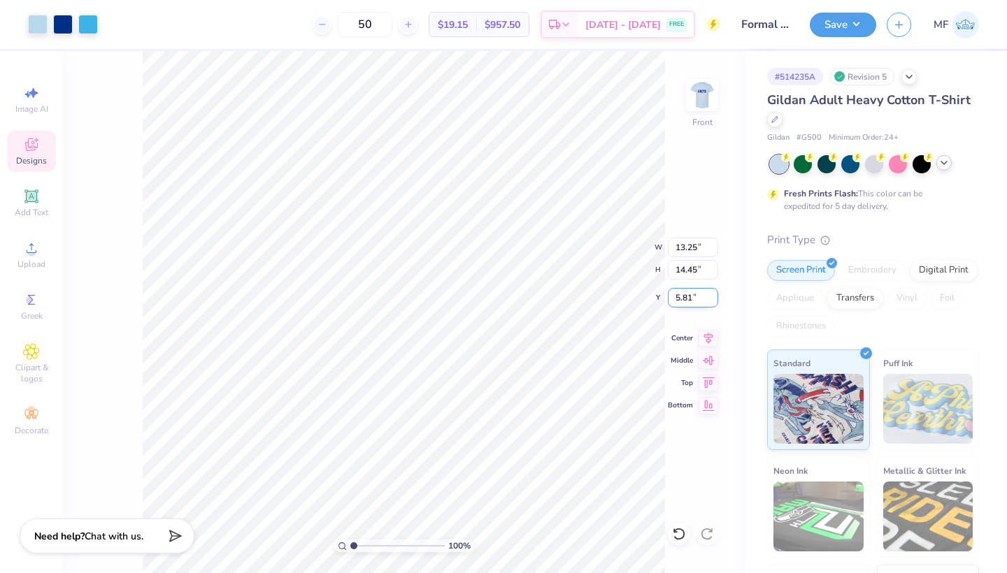
click at [713, 299] on input "5.81" at bounding box center [693, 298] width 50 height 20
click at [712, 294] on input "5.82" at bounding box center [693, 298] width 50 height 20
click at [712, 294] on input "5.83" at bounding box center [693, 298] width 50 height 20
click at [712, 294] on input "5.84" at bounding box center [693, 298] width 50 height 20
click at [712, 294] on input "5.85" at bounding box center [693, 298] width 50 height 20
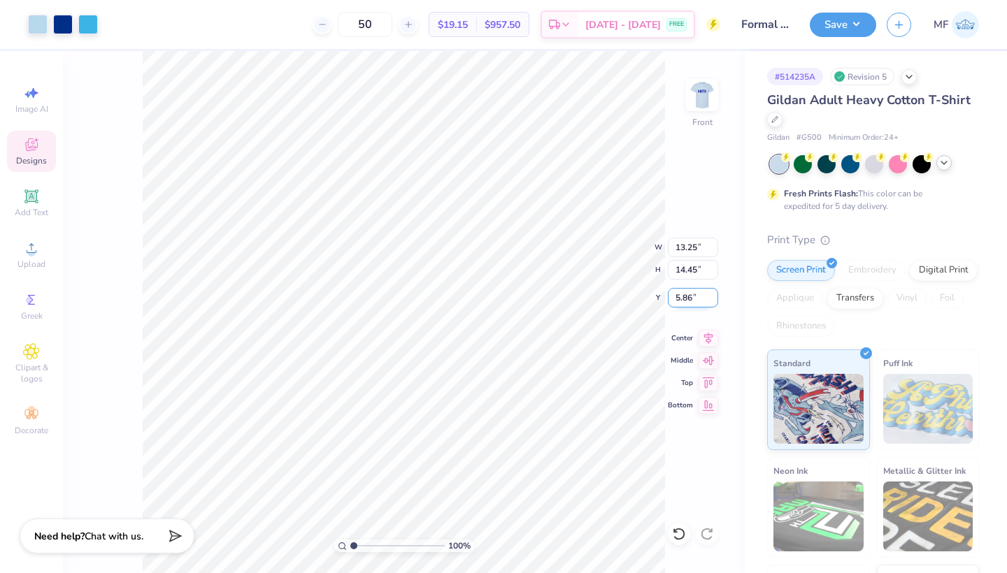
click at [712, 294] on input "5.86" at bounding box center [693, 298] width 50 height 20
click at [712, 294] on input "5.87" at bounding box center [693, 298] width 50 height 20
click at [712, 294] on input "5.88" at bounding box center [693, 298] width 50 height 20
click at [712, 294] on input "5.89" at bounding box center [693, 298] width 50 height 20
click at [712, 294] on input "5.9" at bounding box center [693, 298] width 50 height 20
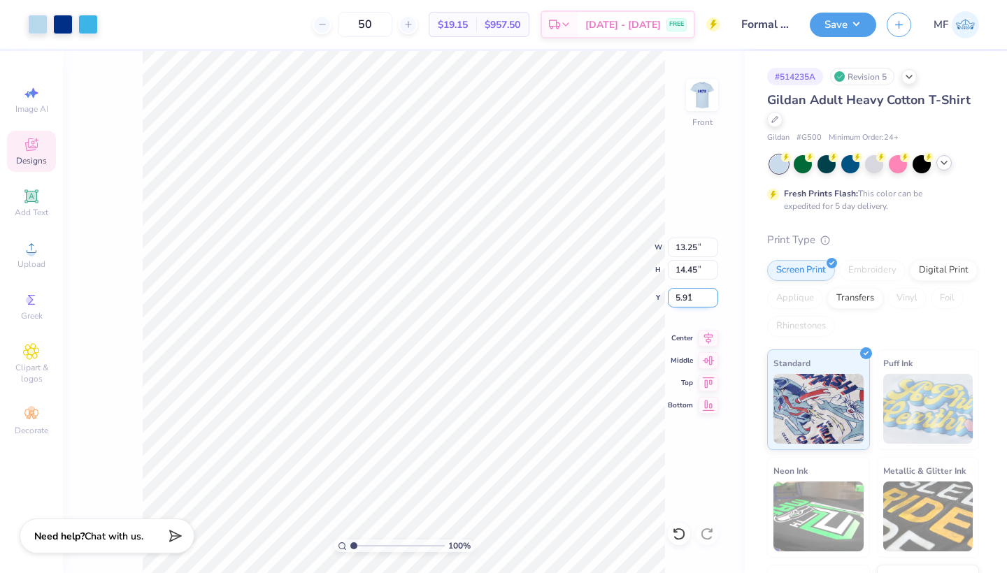
click at [712, 294] on input "5.91" at bounding box center [693, 298] width 50 height 20
click at [712, 294] on input "5.92" at bounding box center [693, 298] width 50 height 20
click at [712, 294] on input "5.93" at bounding box center [693, 298] width 50 height 20
click at [712, 294] on input "5.94" at bounding box center [693, 298] width 50 height 20
click at [712, 294] on input "5.95" at bounding box center [693, 298] width 50 height 20
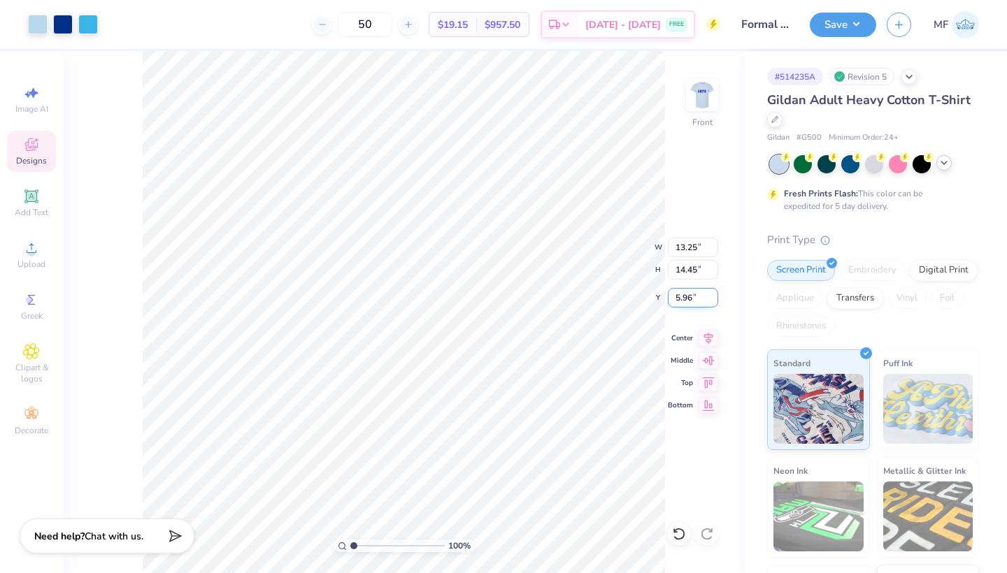
click at [712, 294] on input "5.96" at bounding box center [693, 298] width 50 height 20
click at [712, 294] on input "5.97" at bounding box center [693, 298] width 50 height 20
click at [712, 294] on input "5.98" at bounding box center [693, 298] width 50 height 20
click at [712, 294] on input "5.99" at bounding box center [693, 298] width 50 height 20
click at [712, 294] on input "6" at bounding box center [693, 298] width 50 height 20
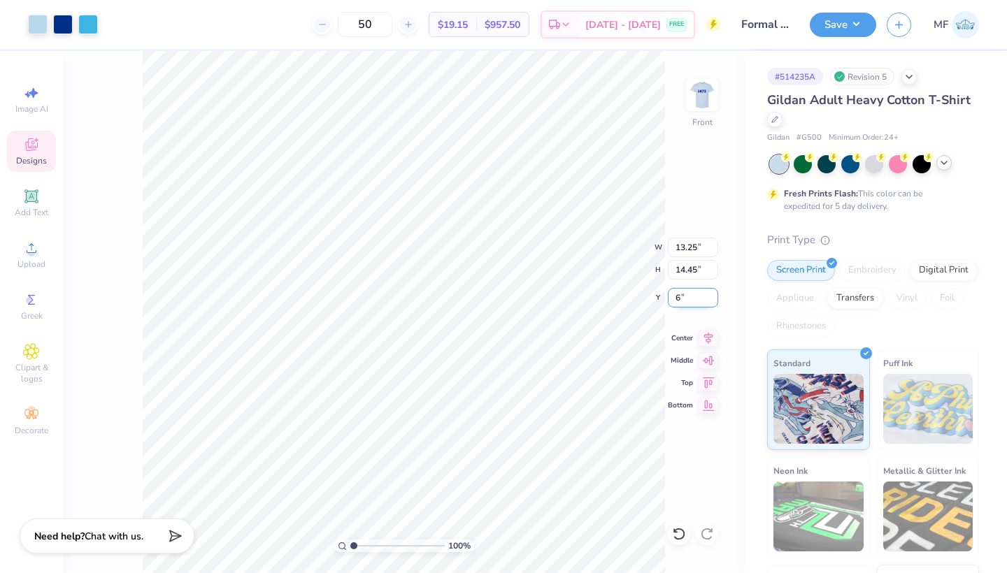
type input "6.00"
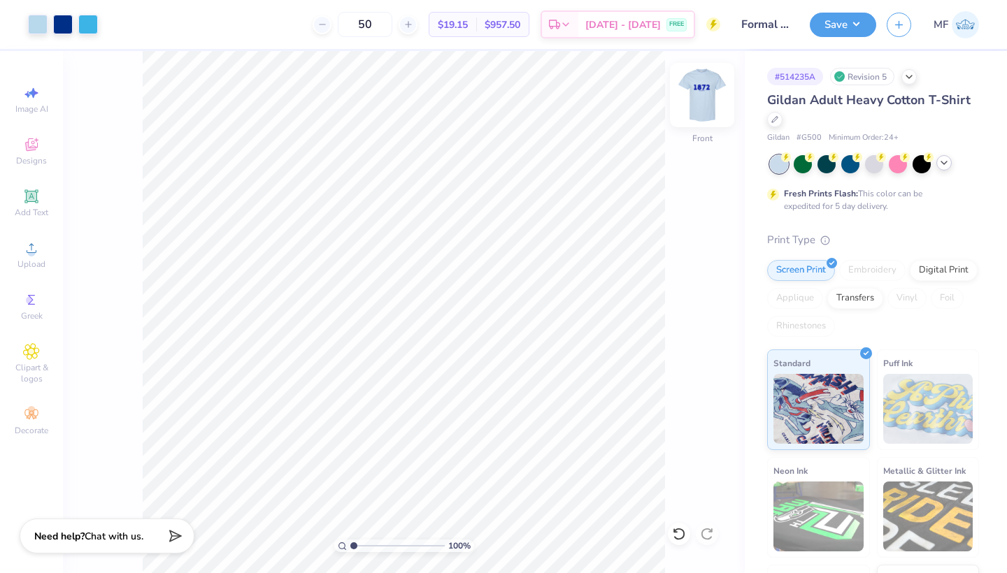
click at [709, 82] on img at bounding box center [702, 95] width 56 height 56
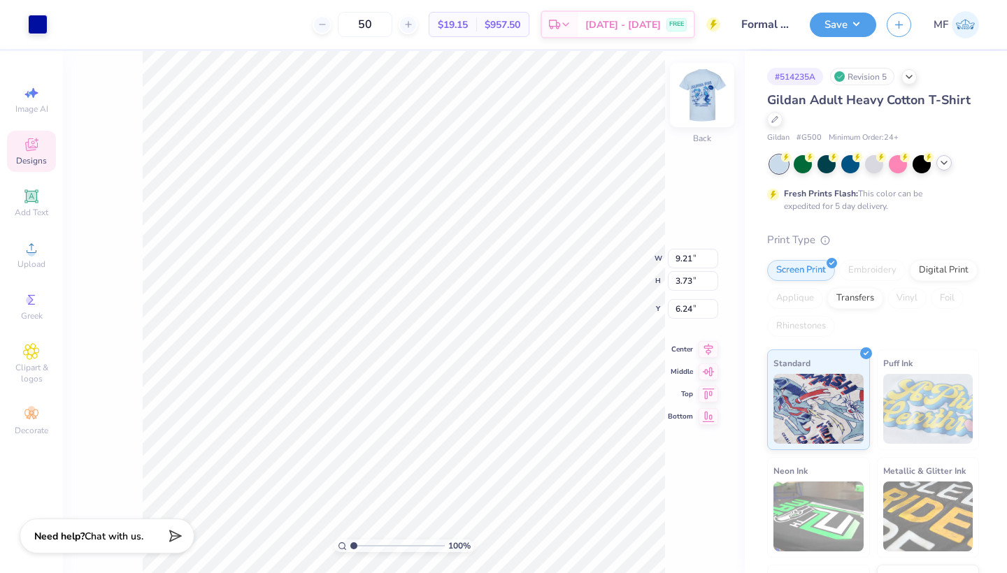
type input "3.00"
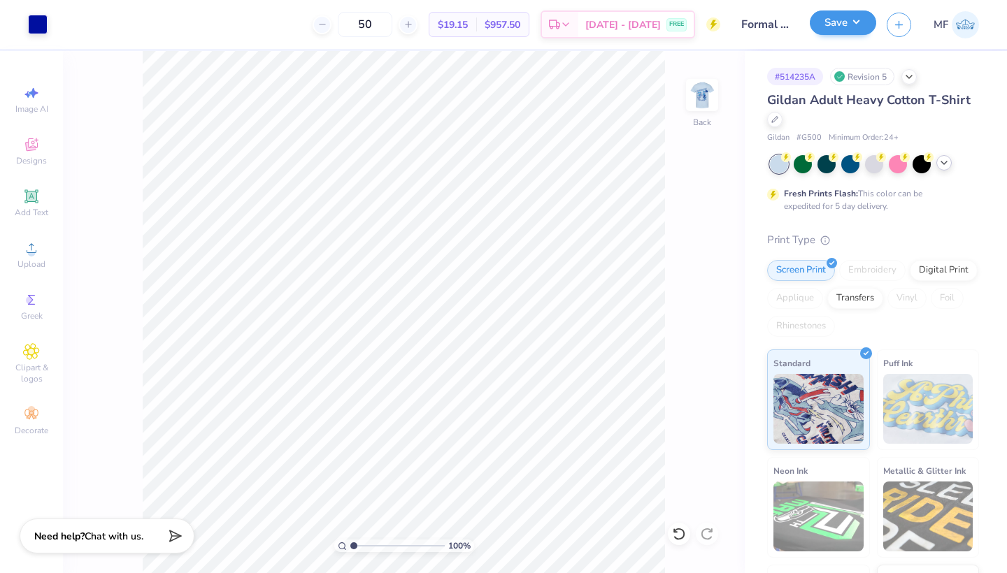
click at [831, 22] on button "Save" at bounding box center [843, 22] width 66 height 24
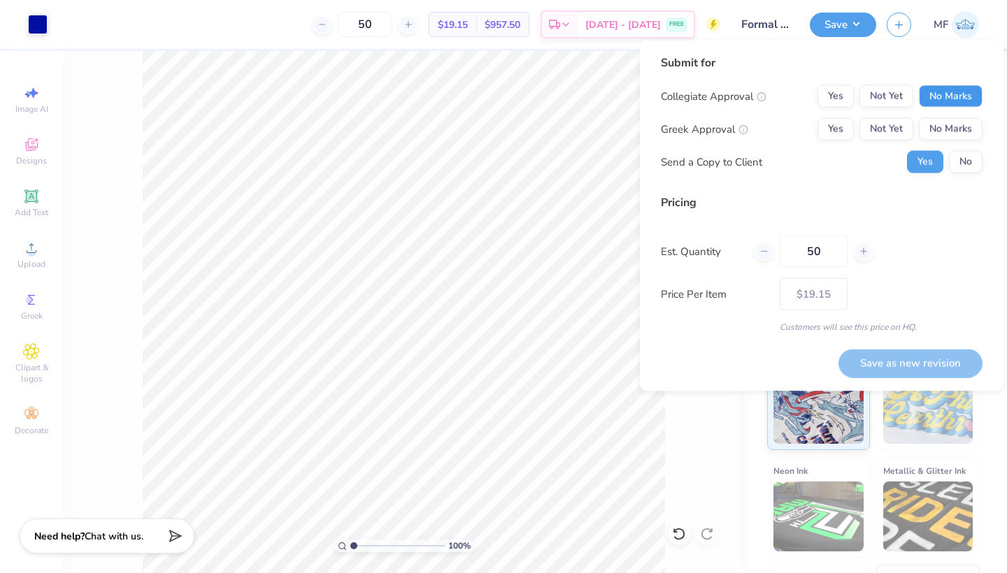
click at [831, 90] on button "No Marks" at bounding box center [951, 96] width 64 height 22
click at [831, 113] on div "Collegiate Approval Yes Not Yet No Marks Greek Approval Yes Not Yet No Marks Se…" at bounding box center [822, 129] width 322 height 88
click at [831, 120] on button "Yes" at bounding box center [835, 129] width 36 height 22
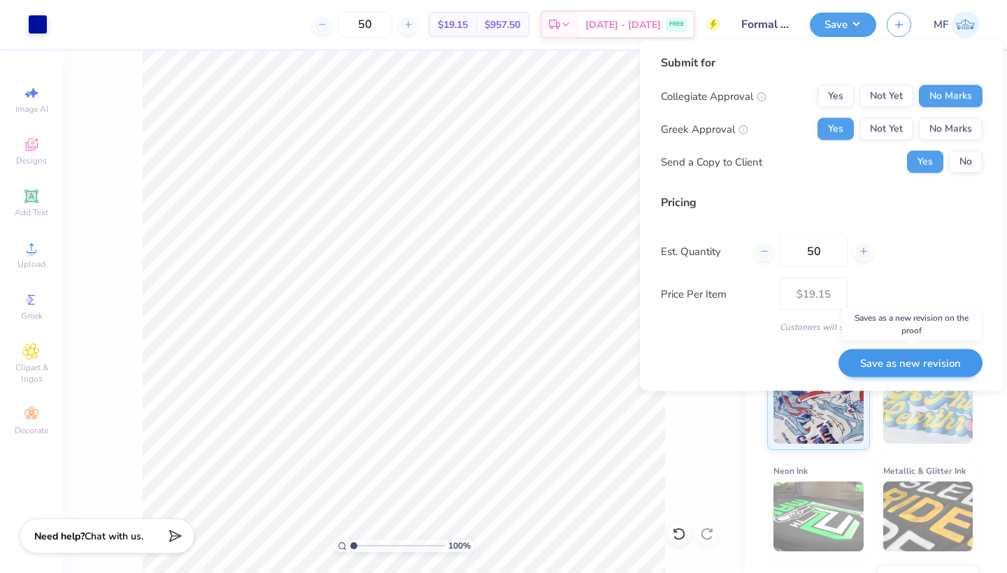
click at [831, 361] on button "Save as new revision" at bounding box center [910, 363] width 144 height 29
type input "$19.15"
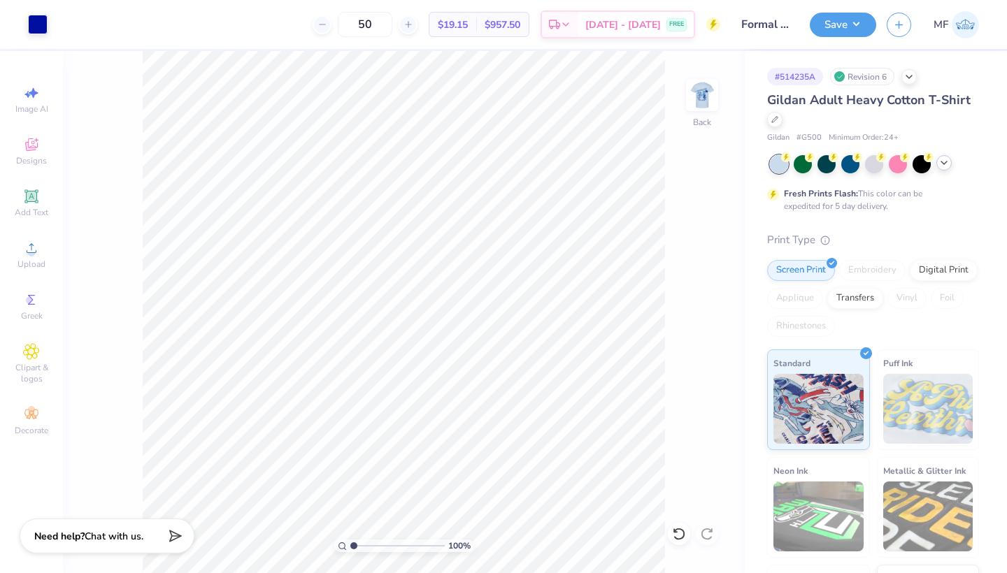
click at [831, 162] on icon at bounding box center [943, 162] width 11 height 11
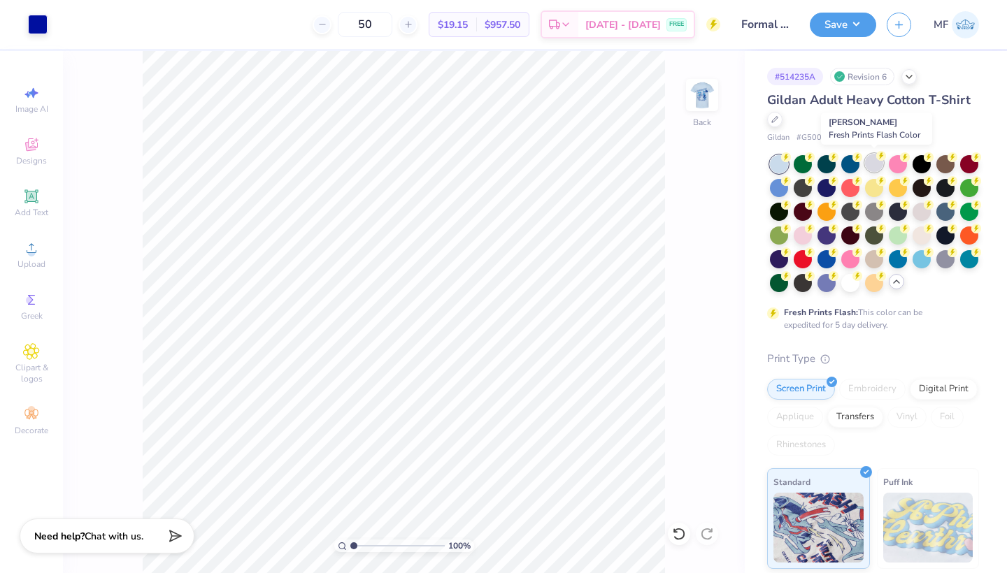
click at [831, 166] on div at bounding box center [874, 163] width 18 height 18
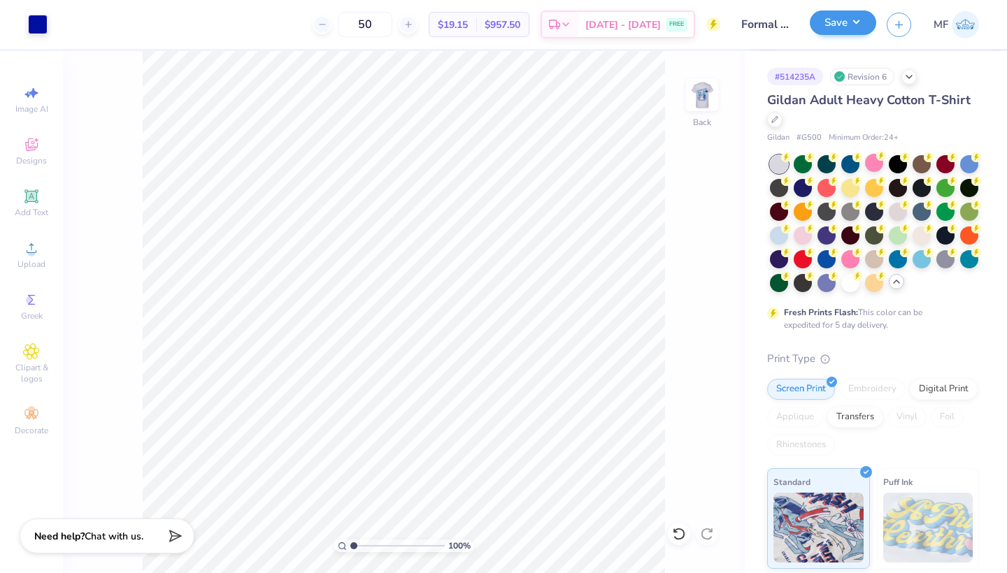
click at [831, 27] on button "Save" at bounding box center [843, 22] width 66 height 24
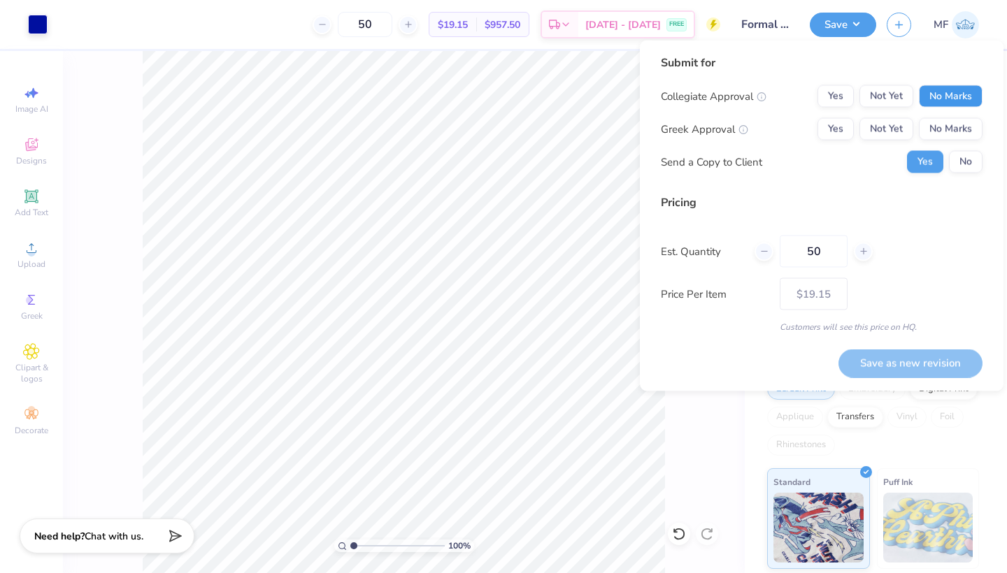
click at [831, 98] on button "No Marks" at bounding box center [951, 96] width 64 height 22
click at [831, 120] on button "Yes" at bounding box center [835, 129] width 36 height 22
click at [831, 370] on button "Save as new revision" at bounding box center [910, 363] width 144 height 29
type input "$19.15"
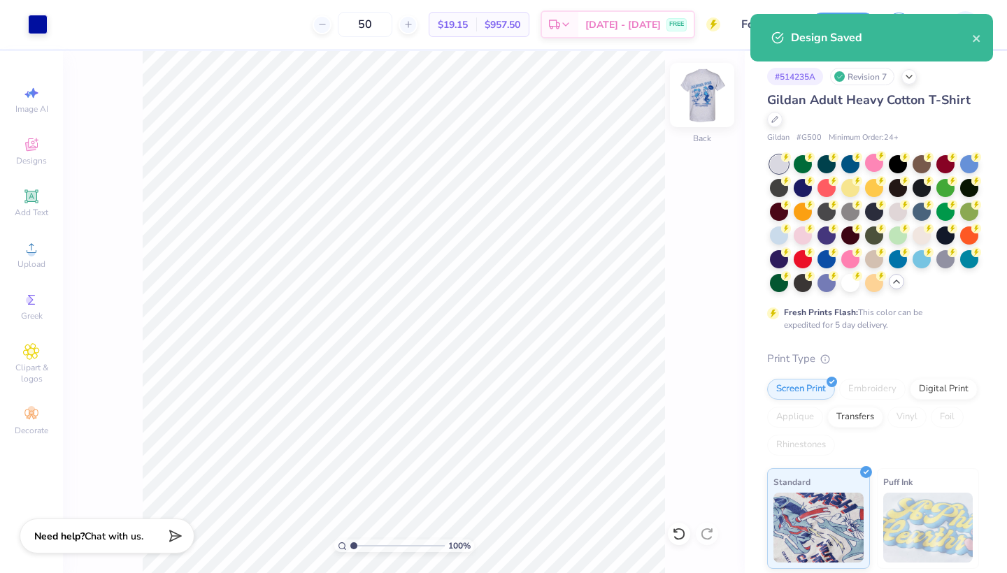
click at [704, 103] on img at bounding box center [702, 95] width 56 height 56
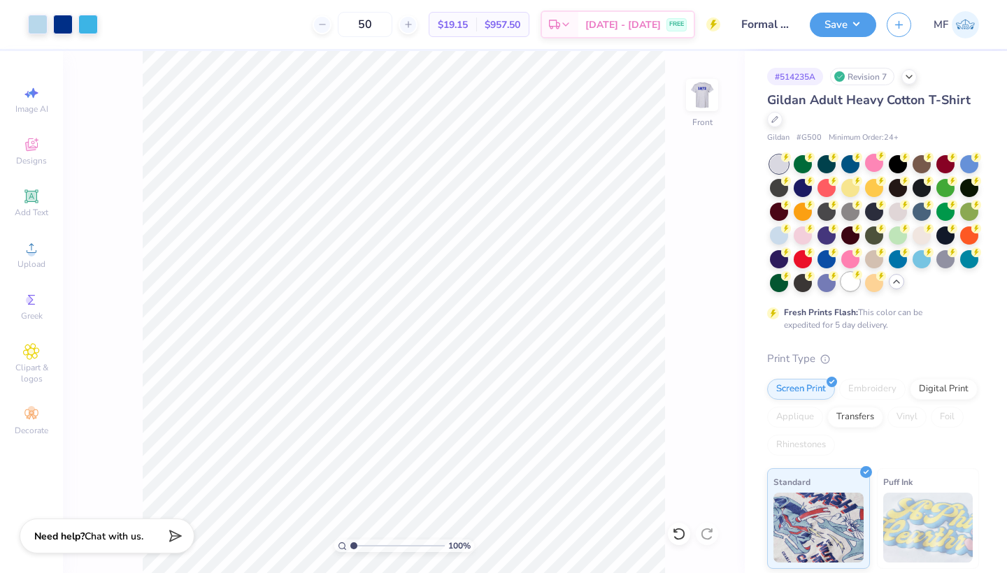
click at [831, 285] on div at bounding box center [850, 282] width 18 height 18
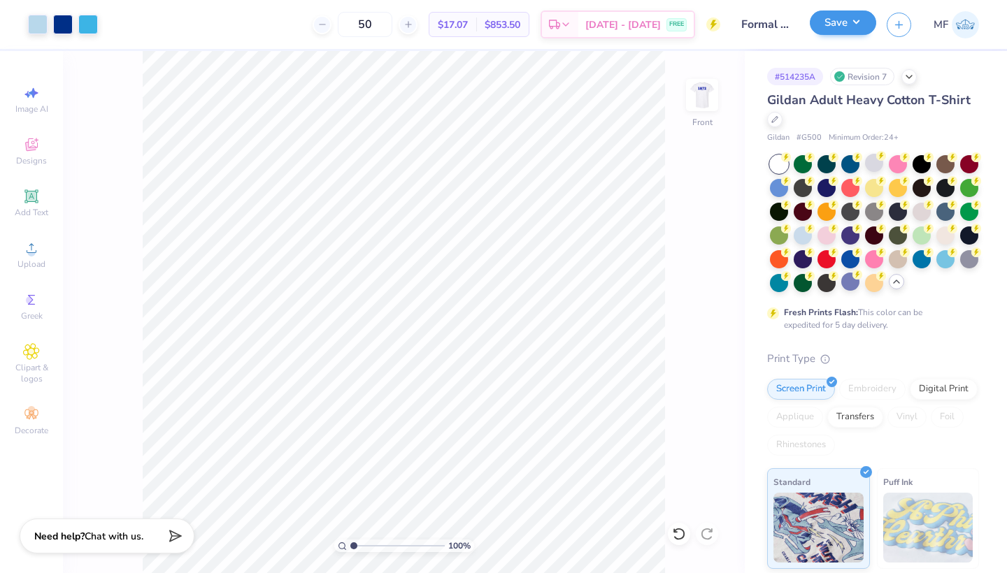
click at [831, 29] on button "Save" at bounding box center [843, 22] width 66 height 24
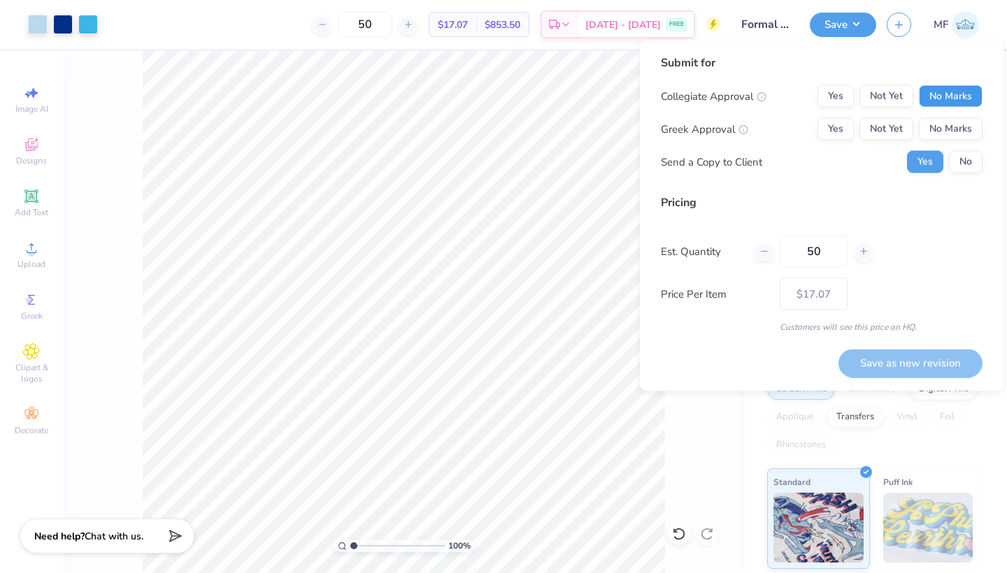
click at [831, 92] on button "No Marks" at bounding box center [951, 96] width 64 height 22
click at [831, 120] on button "Yes" at bounding box center [835, 129] width 36 height 22
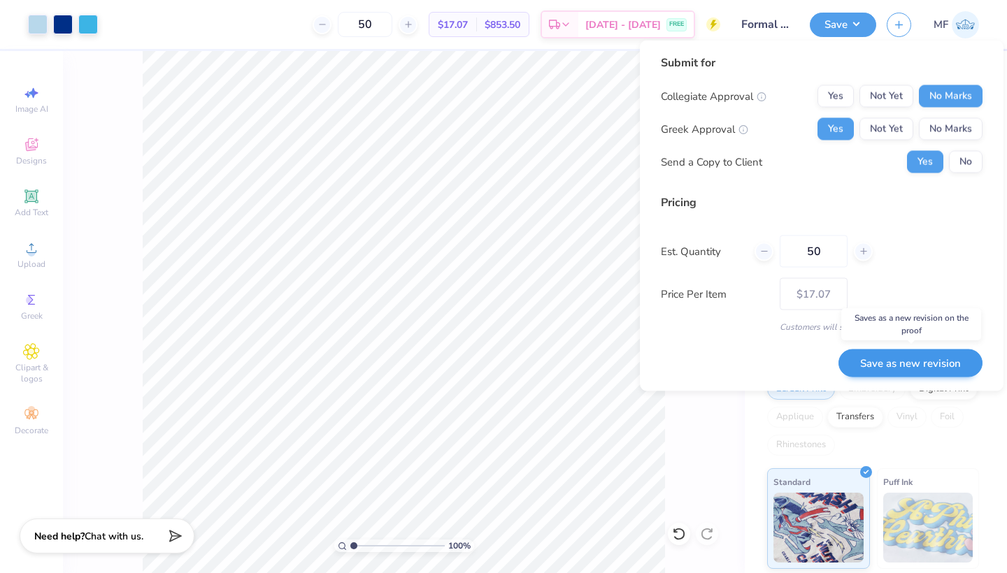
click at [831, 371] on button "Save as new revision" at bounding box center [910, 363] width 144 height 29
type input "$17.07"
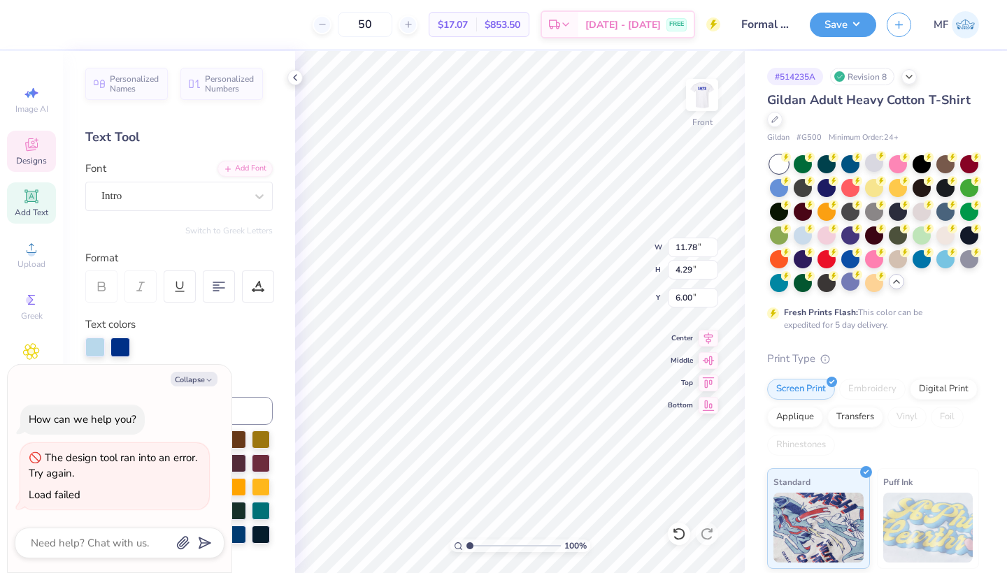
type textarea "x"
type input "11.82"
type input "4.11"
type input "6.09"
click at [680, 492] on icon at bounding box center [679, 534] width 14 height 14
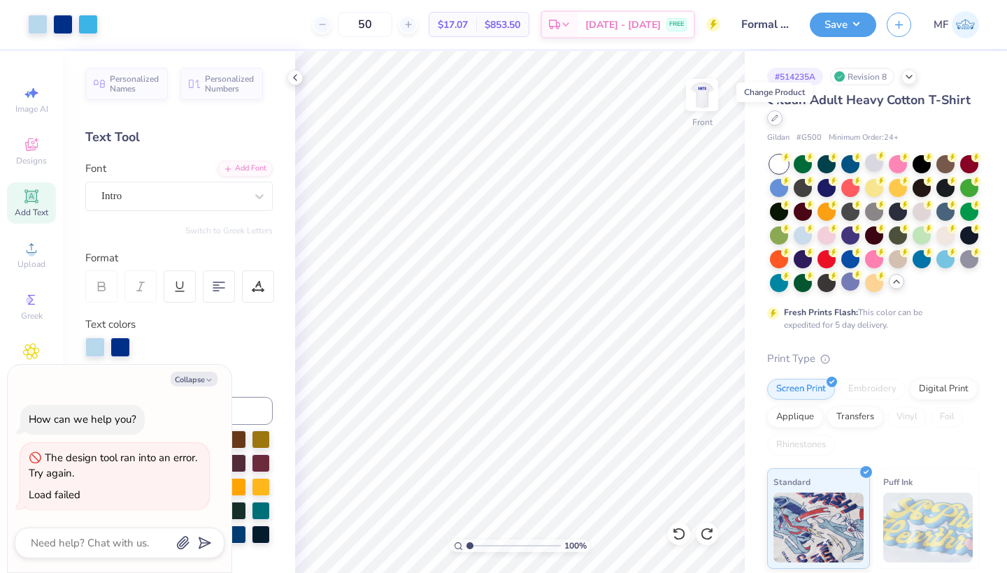
click at [778, 120] on icon at bounding box center [774, 118] width 7 height 7
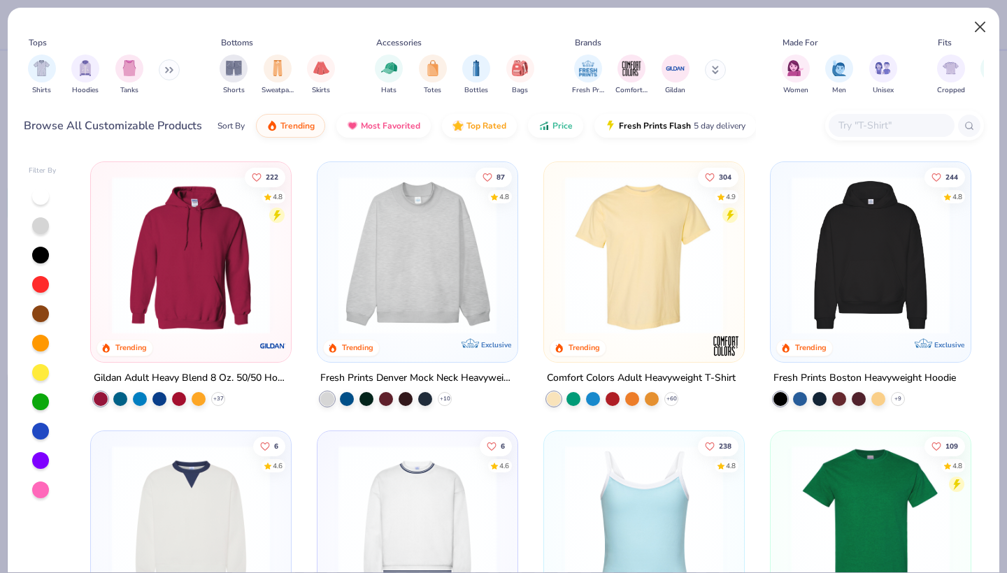
click at [831, 27] on button "Close" at bounding box center [980, 27] width 27 height 27
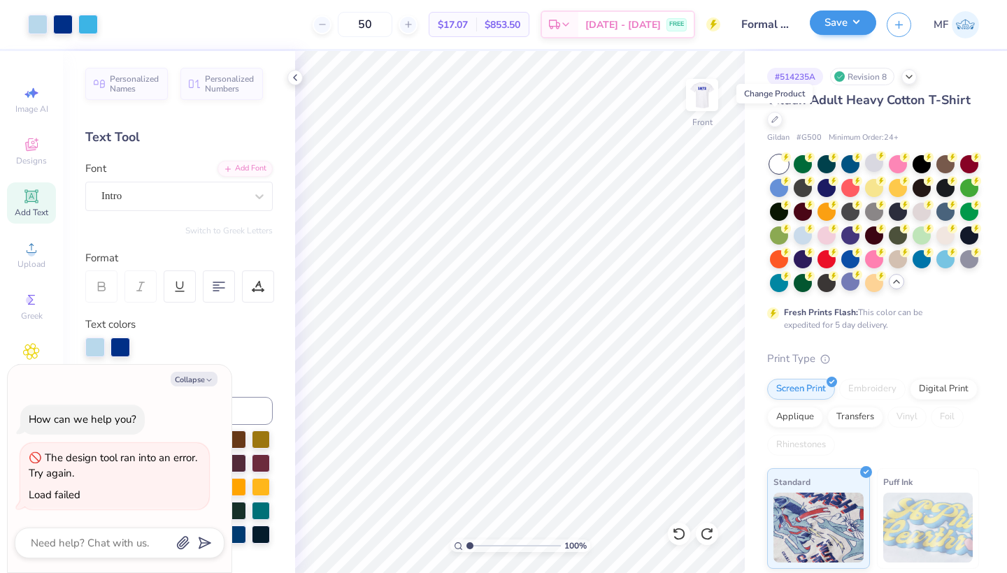
click at [831, 17] on button "Save" at bounding box center [843, 22] width 66 height 24
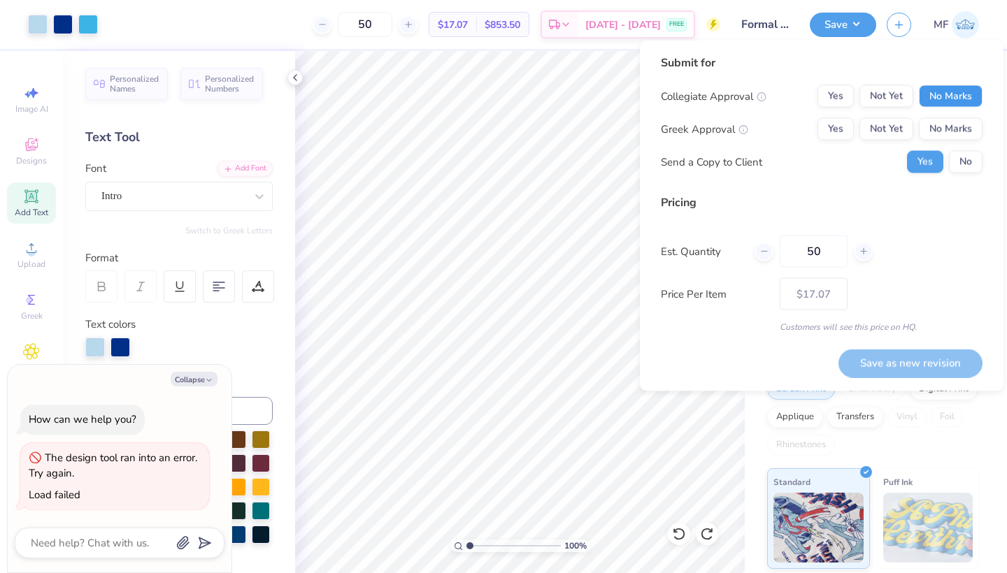
click at [831, 99] on button "No Marks" at bounding box center [951, 96] width 64 height 22
click at [831, 127] on button "Yes" at bounding box center [835, 129] width 36 height 22
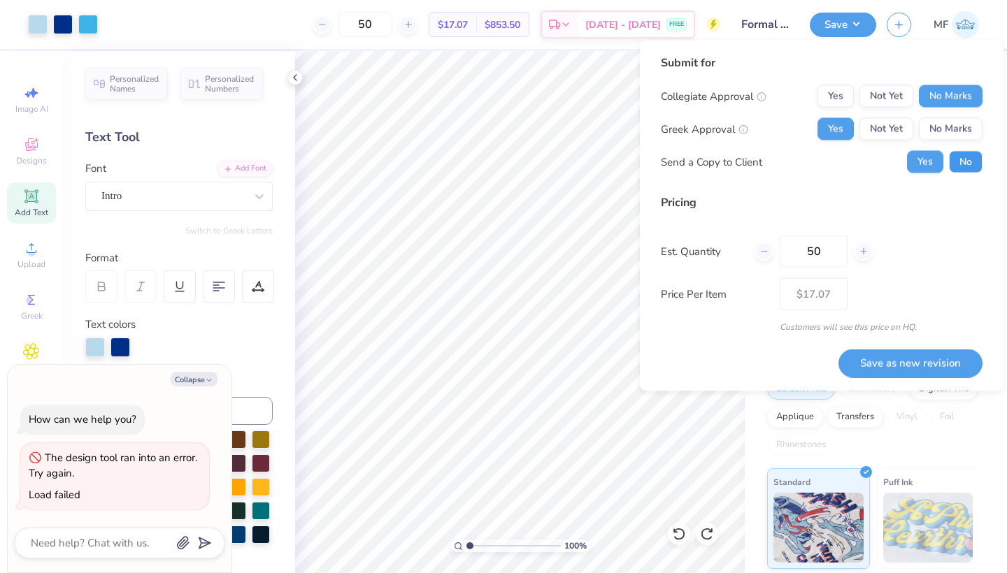
click at [831, 165] on button "No" at bounding box center [966, 162] width 34 height 22
type textarea "x"
click at [831, 364] on button "Save as new revision" at bounding box center [910, 363] width 144 height 29
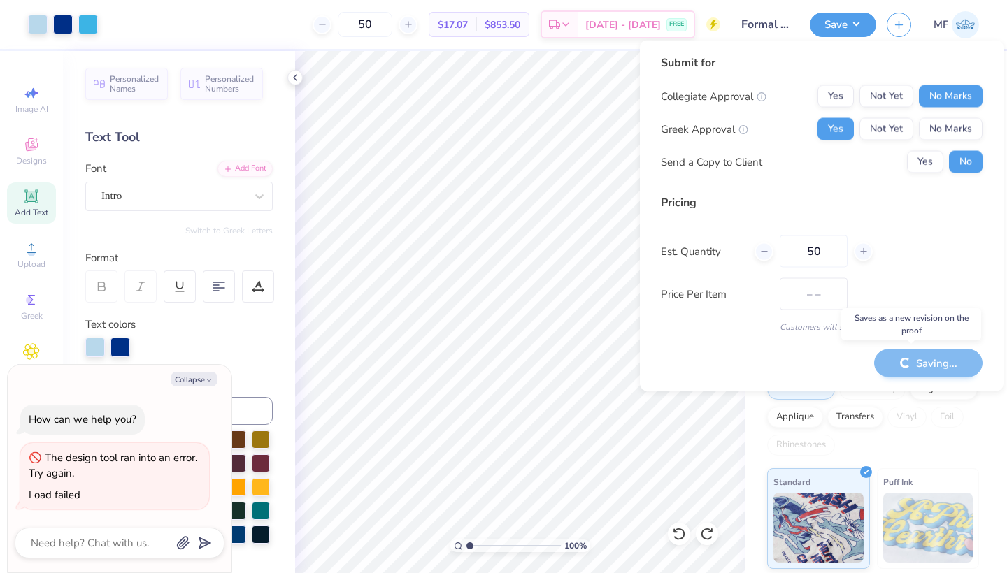
type input "$17.07"
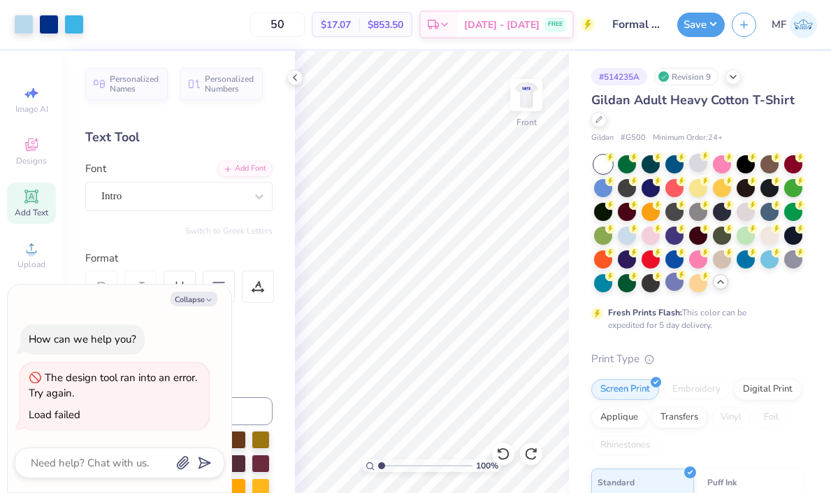
type textarea "x"
